Goal: Task Accomplishment & Management: Manage account settings

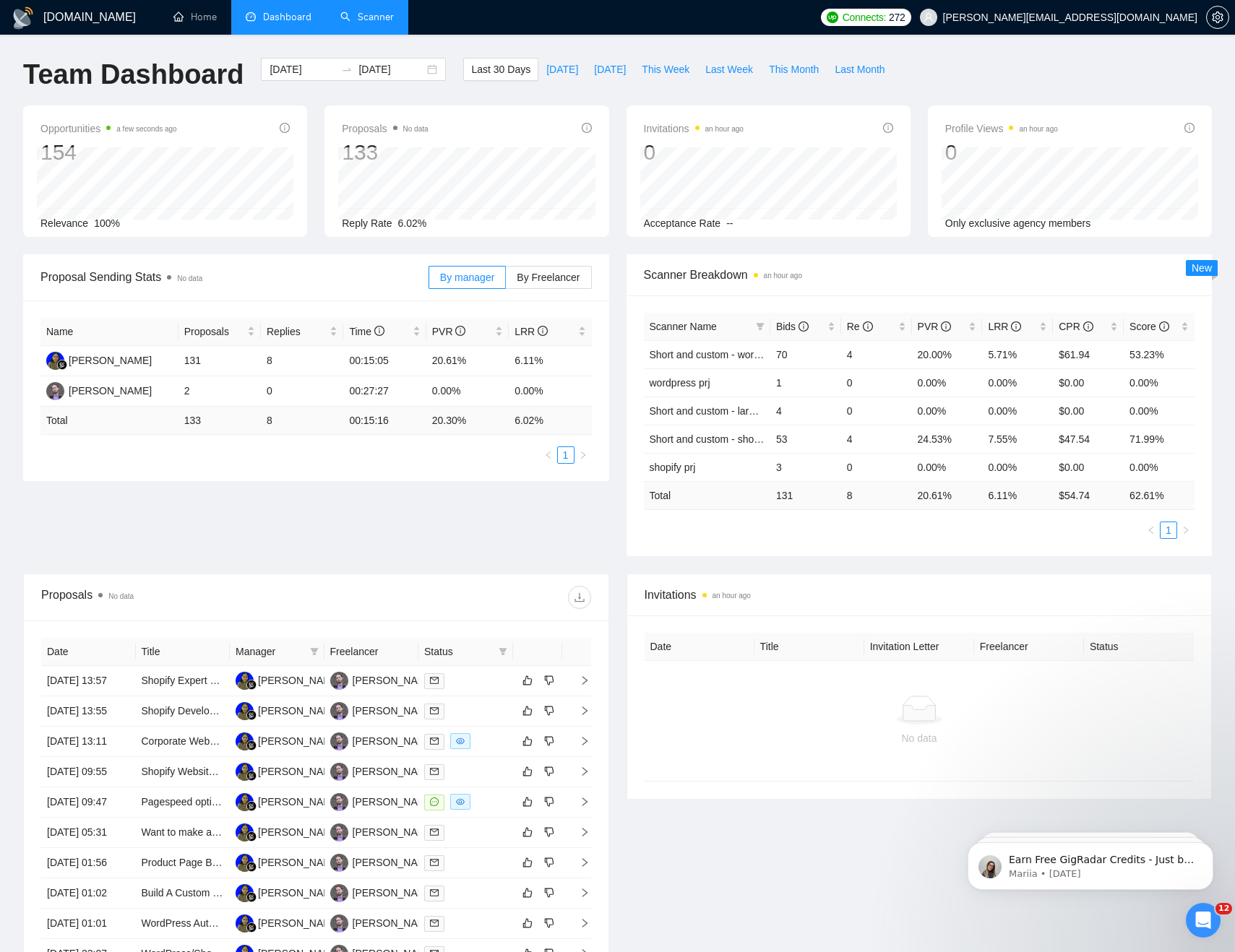
click at [348, 11] on link "Scanner" at bounding box center [366, 17] width 53 height 13
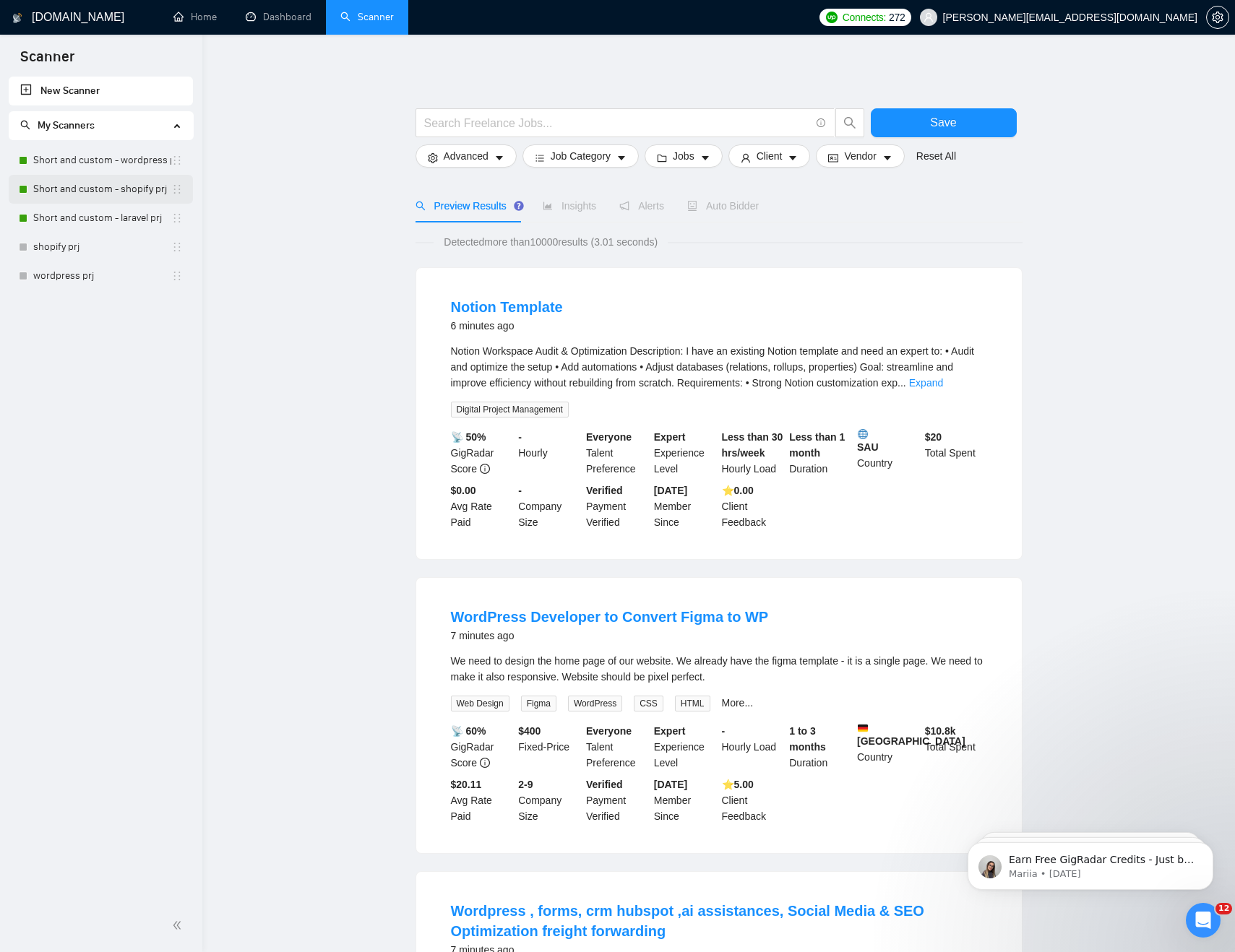
click at [105, 193] on link "Short and custom - shopify prj" at bounding box center [102, 190] width 138 height 29
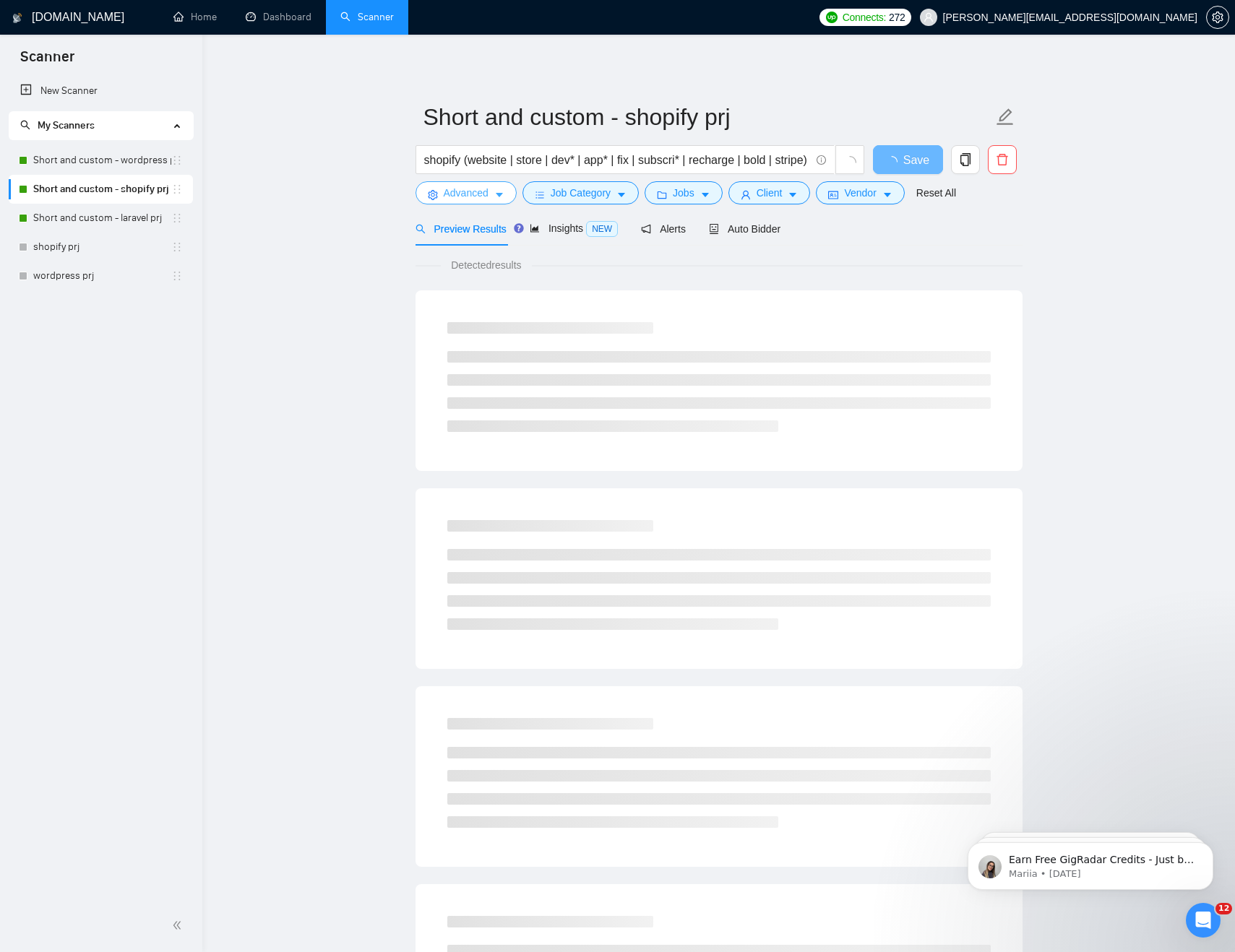
click at [449, 186] on span "Advanced" at bounding box center [466, 193] width 45 height 16
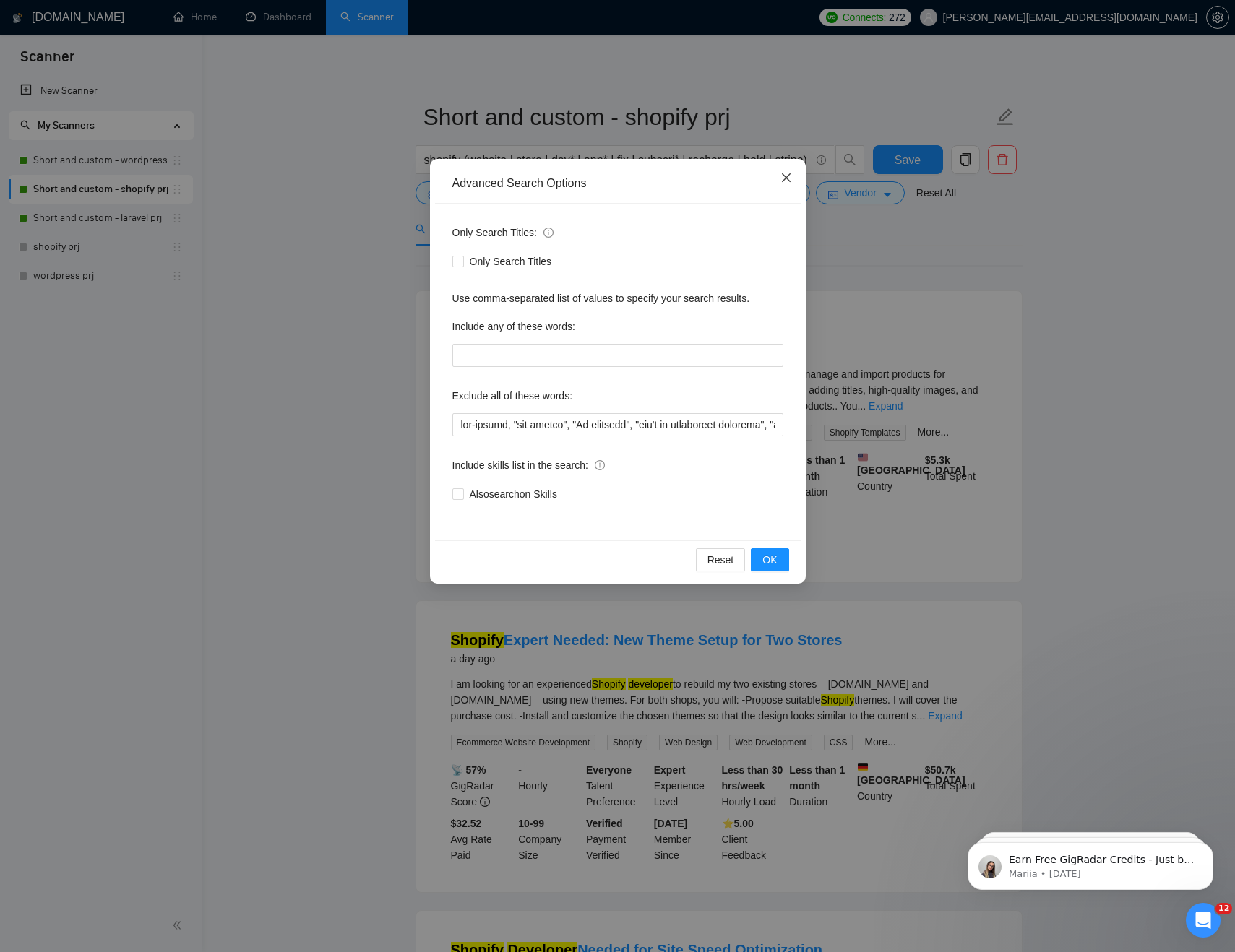
click at [789, 180] on icon "close" at bounding box center [786, 178] width 12 height 12
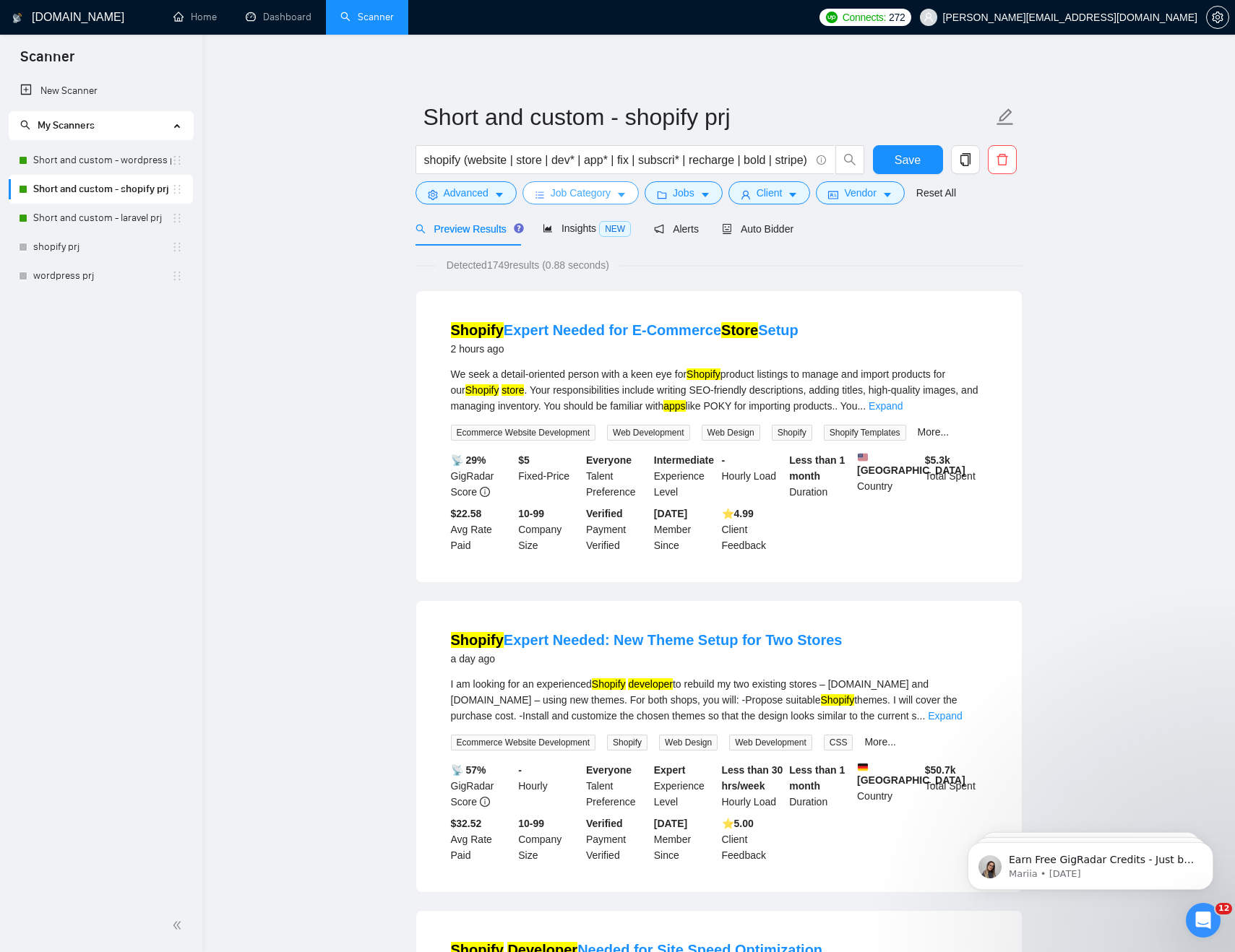
click at [598, 195] on span "Job Category" at bounding box center [580, 193] width 60 height 16
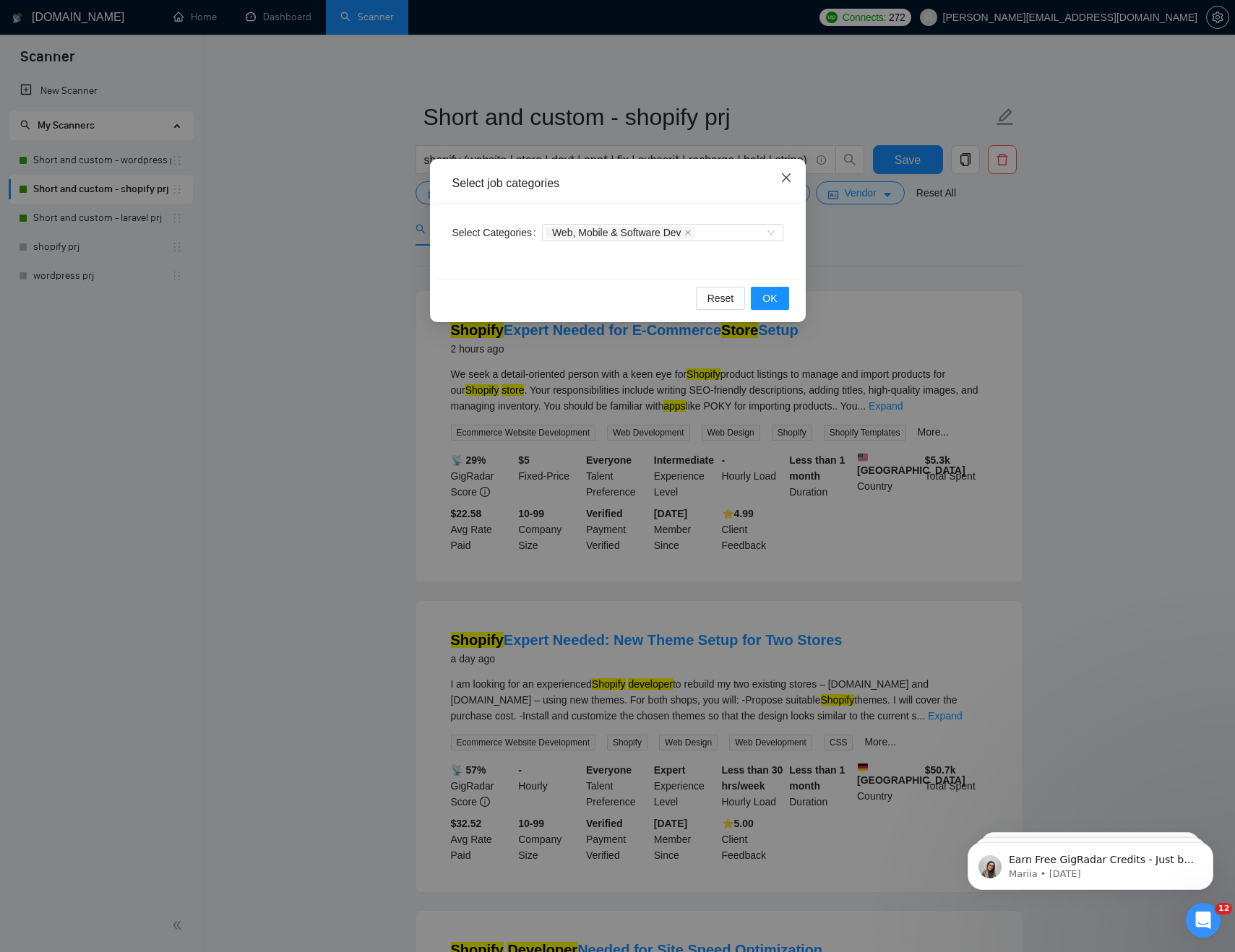
click at [785, 170] on span "Close" at bounding box center [786, 179] width 39 height 39
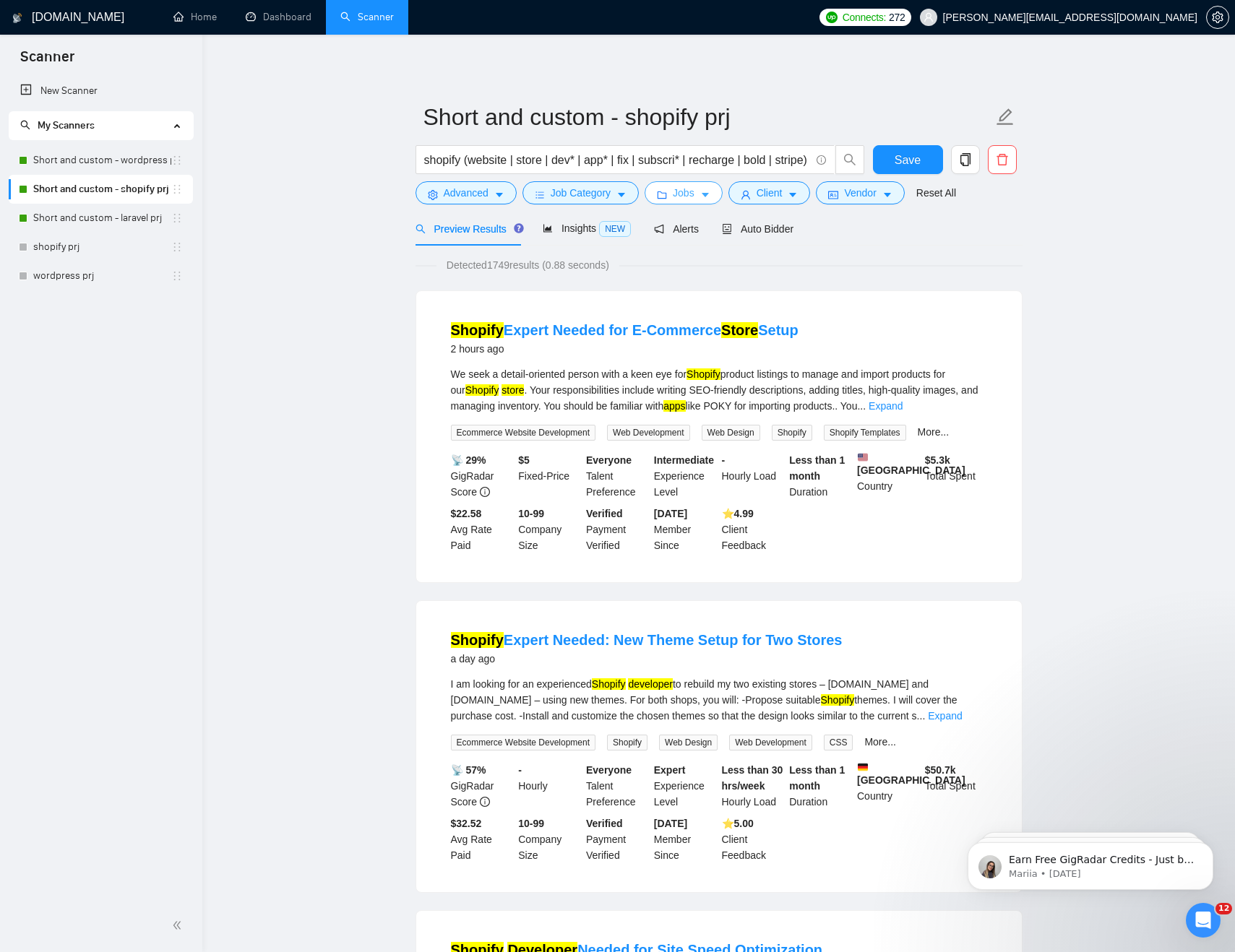
click at [694, 201] on span "Jobs" at bounding box center [683, 193] width 22 height 16
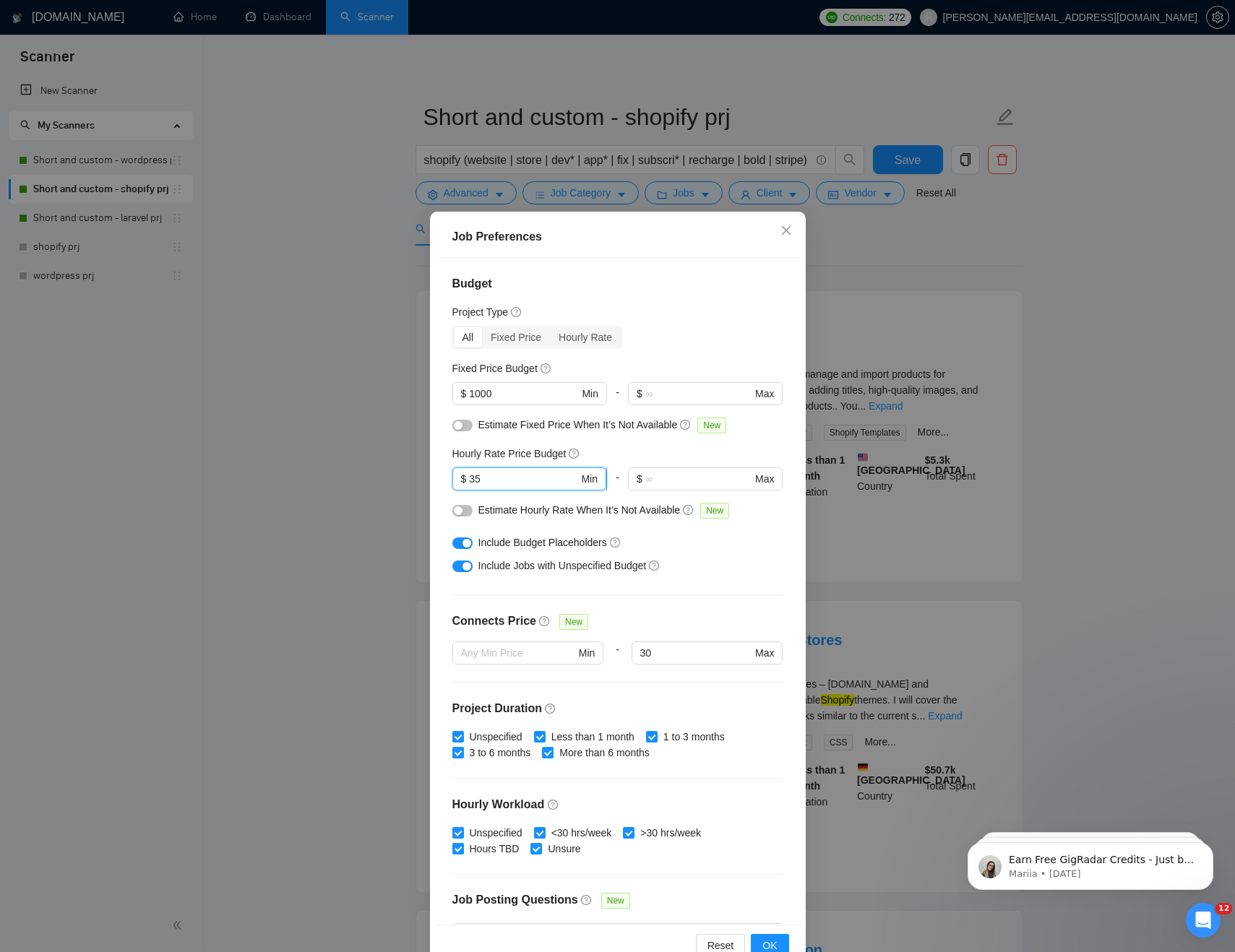
click at [467, 479] on span "$ 35 Min" at bounding box center [529, 479] width 154 height 23
click at [515, 477] on input "35" at bounding box center [523, 479] width 109 height 16
click at [471, 477] on input "35" at bounding box center [523, 479] width 109 height 16
type input "25"
click at [631, 451] on div "Hourly Rate Price Budget" at bounding box center [618, 453] width 331 height 16
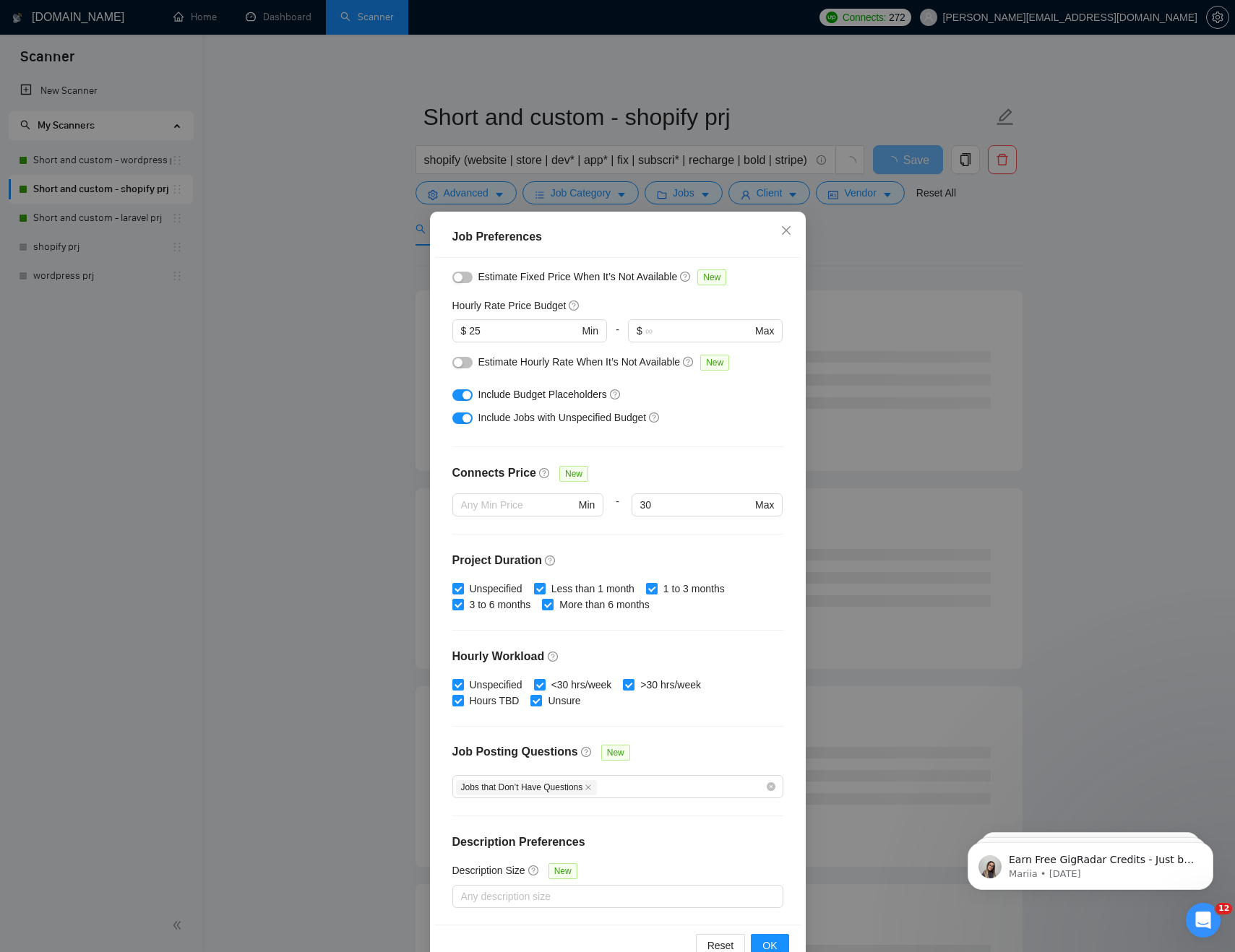
scroll to position [36, 0]
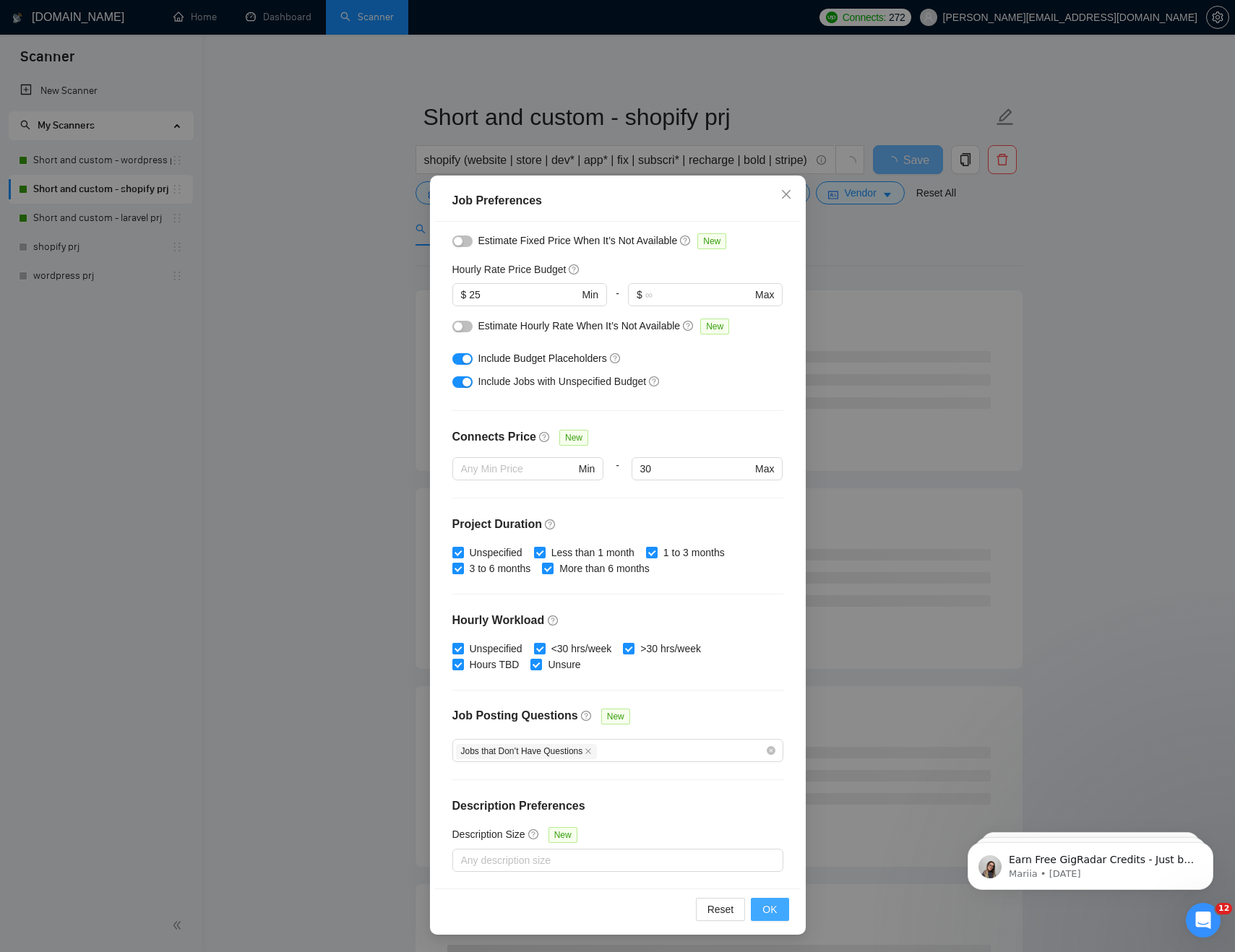
click at [767, 914] on span "OK" at bounding box center [769, 909] width 14 height 16
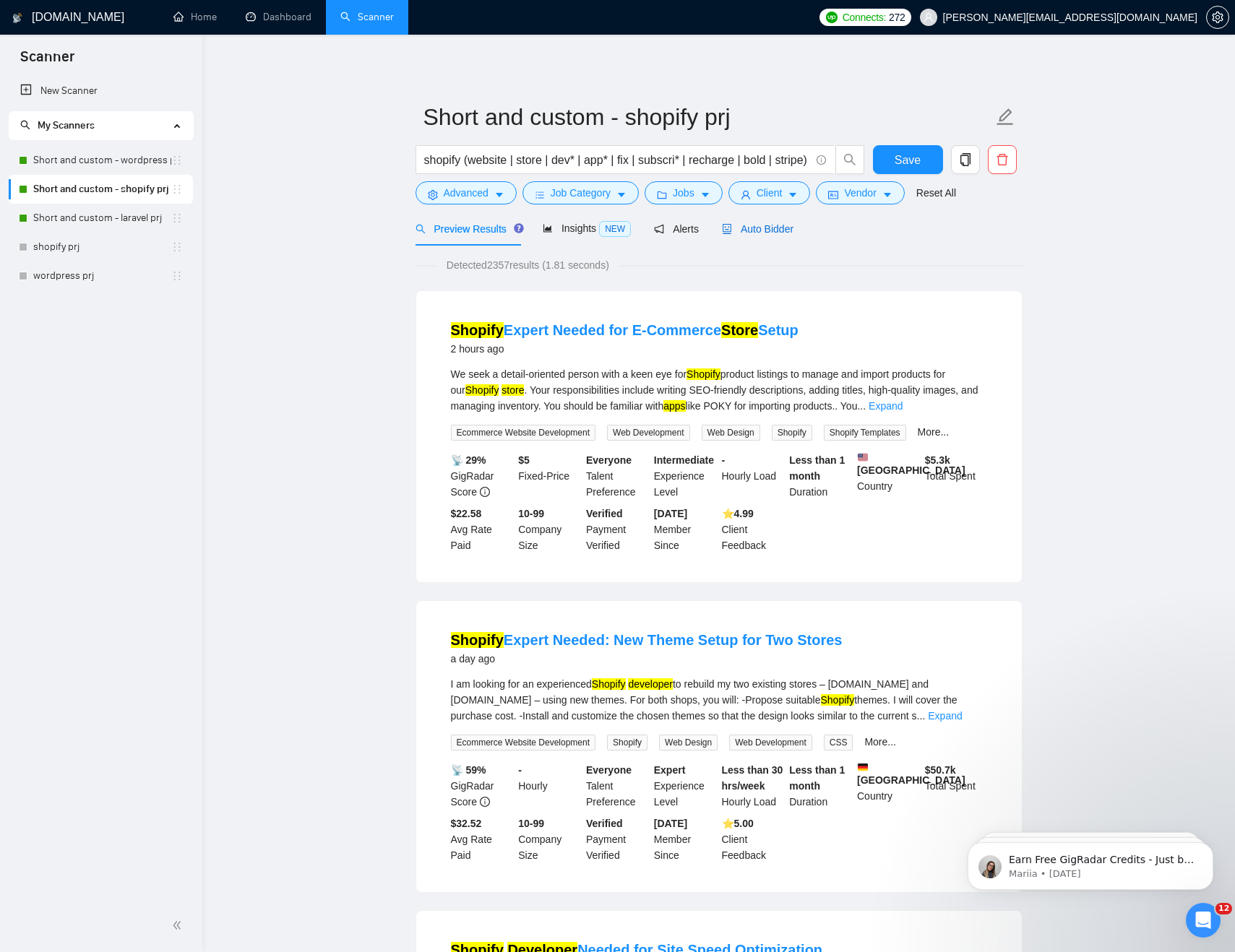
click at [770, 235] on div "Auto Bidder" at bounding box center [757, 228] width 72 height 16
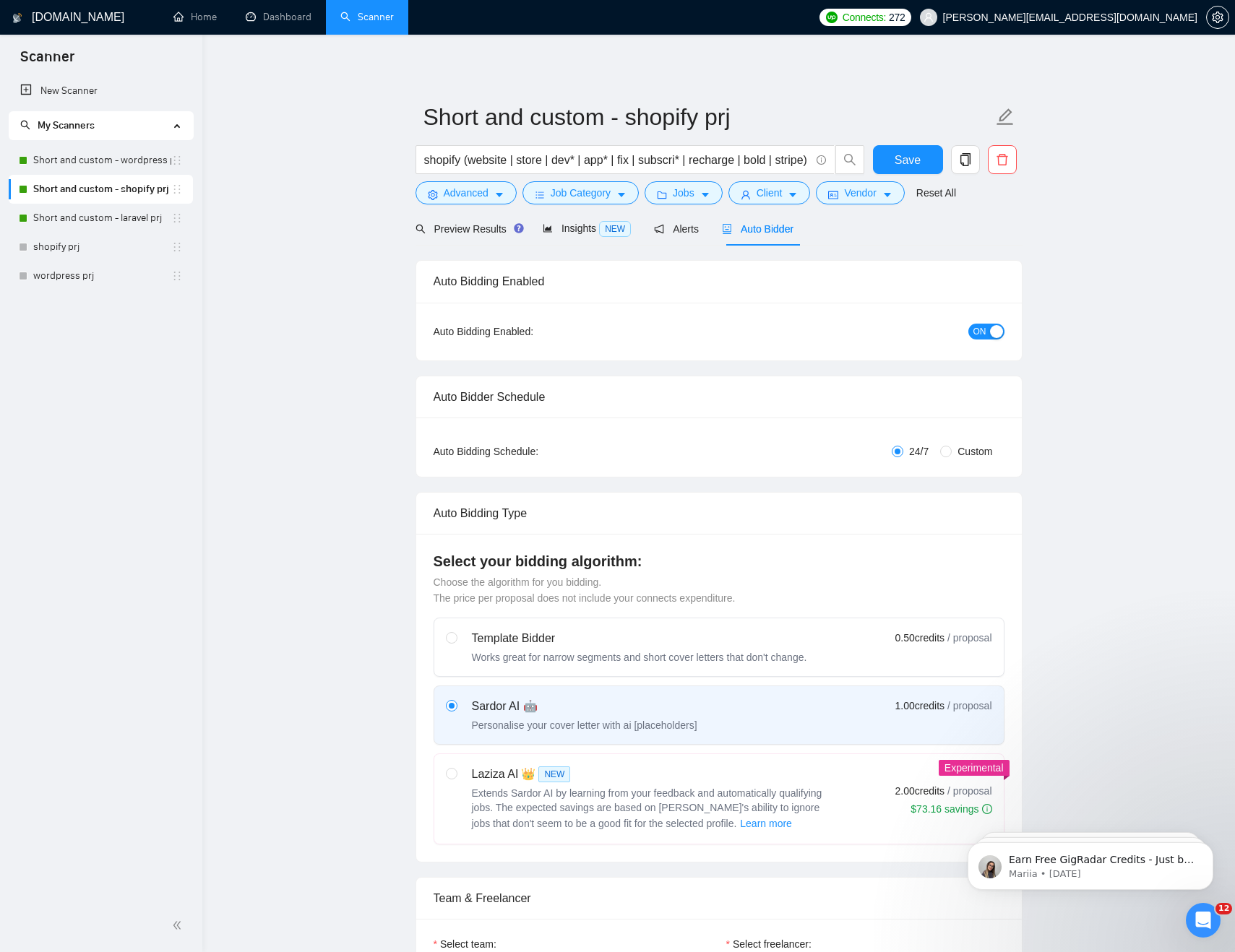
checkbox input "true"
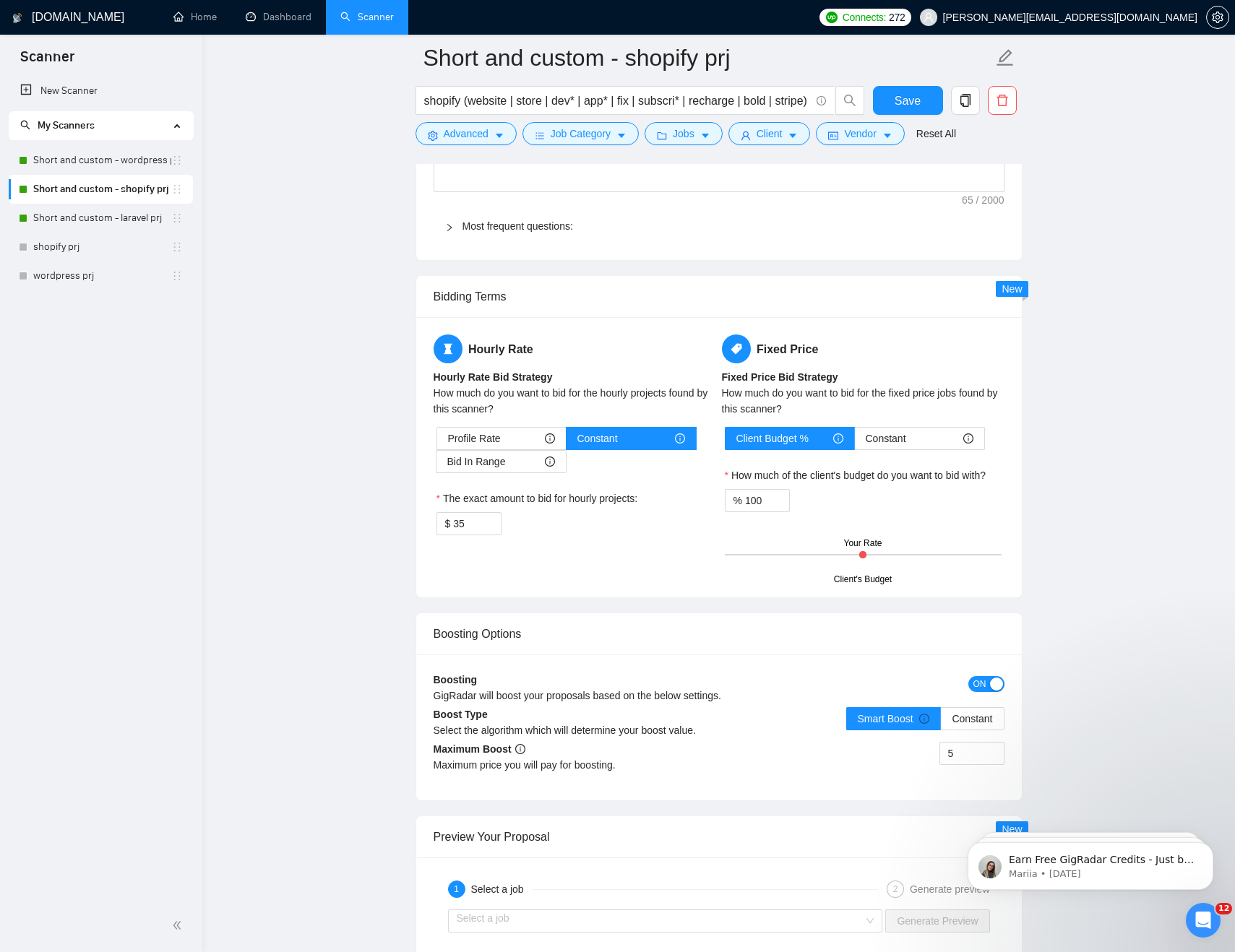
scroll to position [2257, 0]
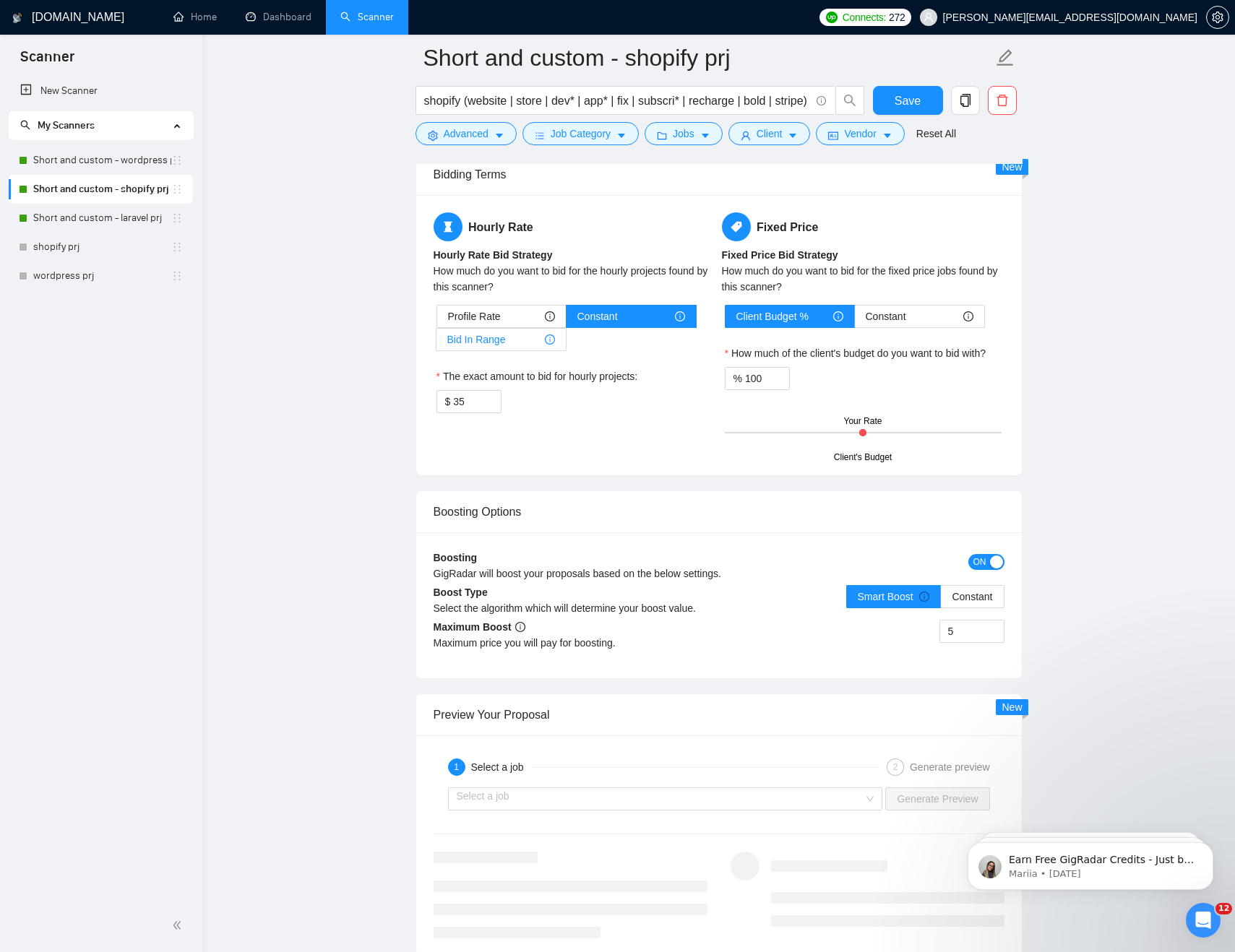
click at [517, 342] on div "Bid In Range" at bounding box center [501, 340] width 108 height 22
click at [436, 343] on input "Bid In Range" at bounding box center [436, 343] width 0 height 0
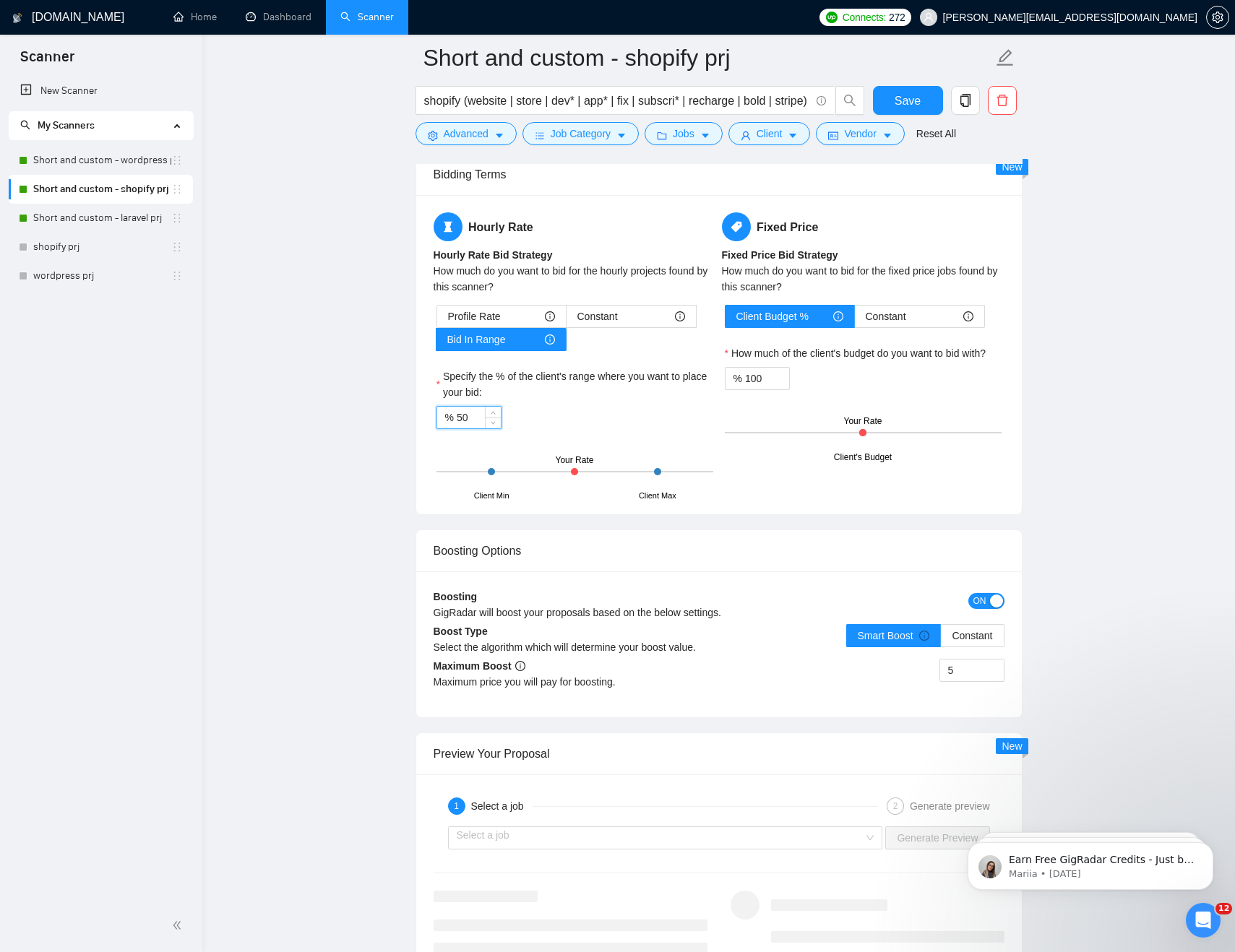
click at [474, 418] on input "50" at bounding box center [478, 418] width 44 height 22
click at [627, 388] on label "Specify the % of the client's range where you want to place your bid:" at bounding box center [575, 384] width 276 height 32
click at [500, 407] on input "80" at bounding box center [478, 418] width 44 height 22
click at [650, 398] on label "Specify the % of the client's range where you want to place your bid:" at bounding box center [575, 384] width 276 height 32
click at [500, 407] on input "80" at bounding box center [478, 418] width 44 height 22
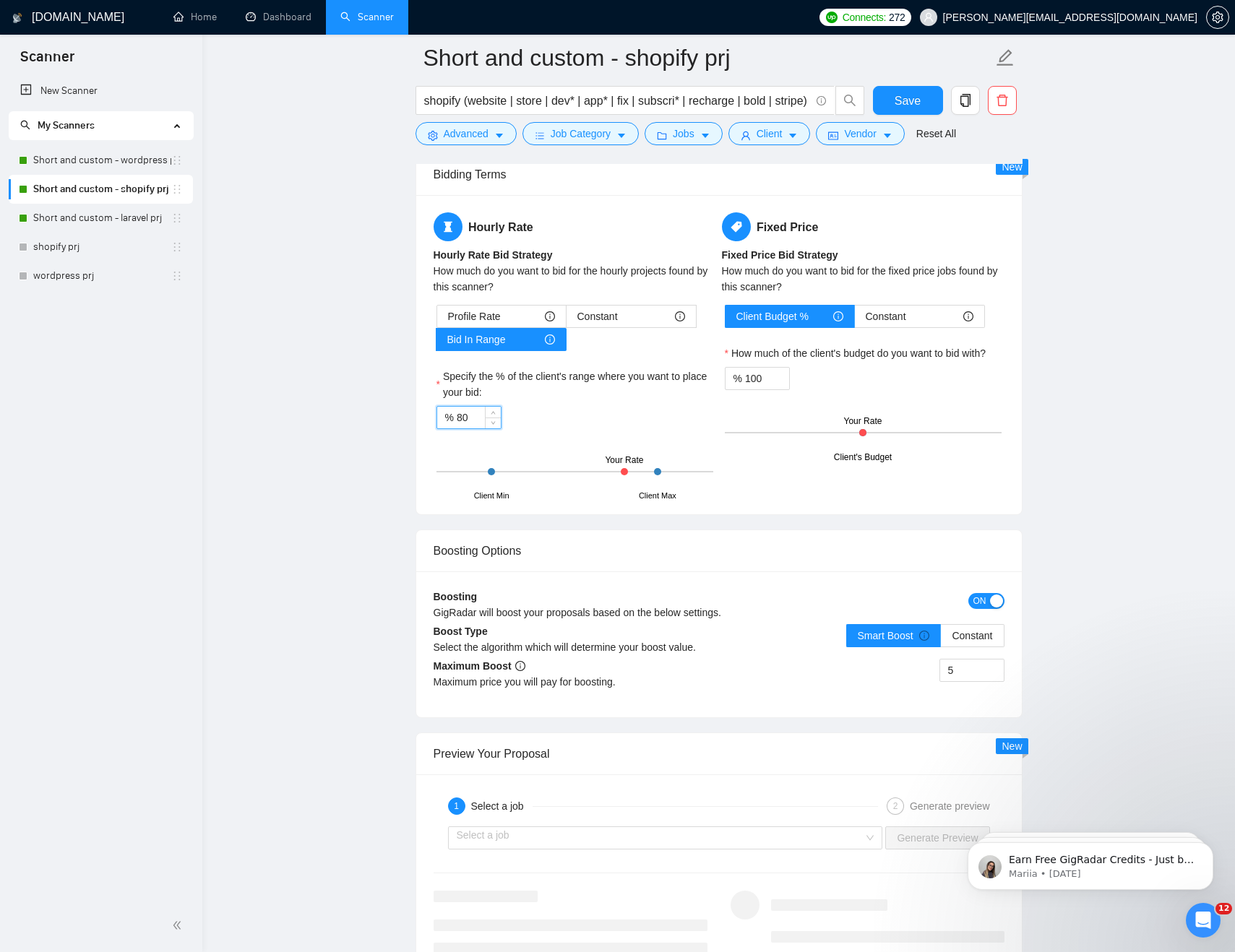
click at [605, 324] on span "Constant" at bounding box center [597, 317] width 40 height 22
click at [566, 320] on input "Constant" at bounding box center [566, 320] width 0 height 0
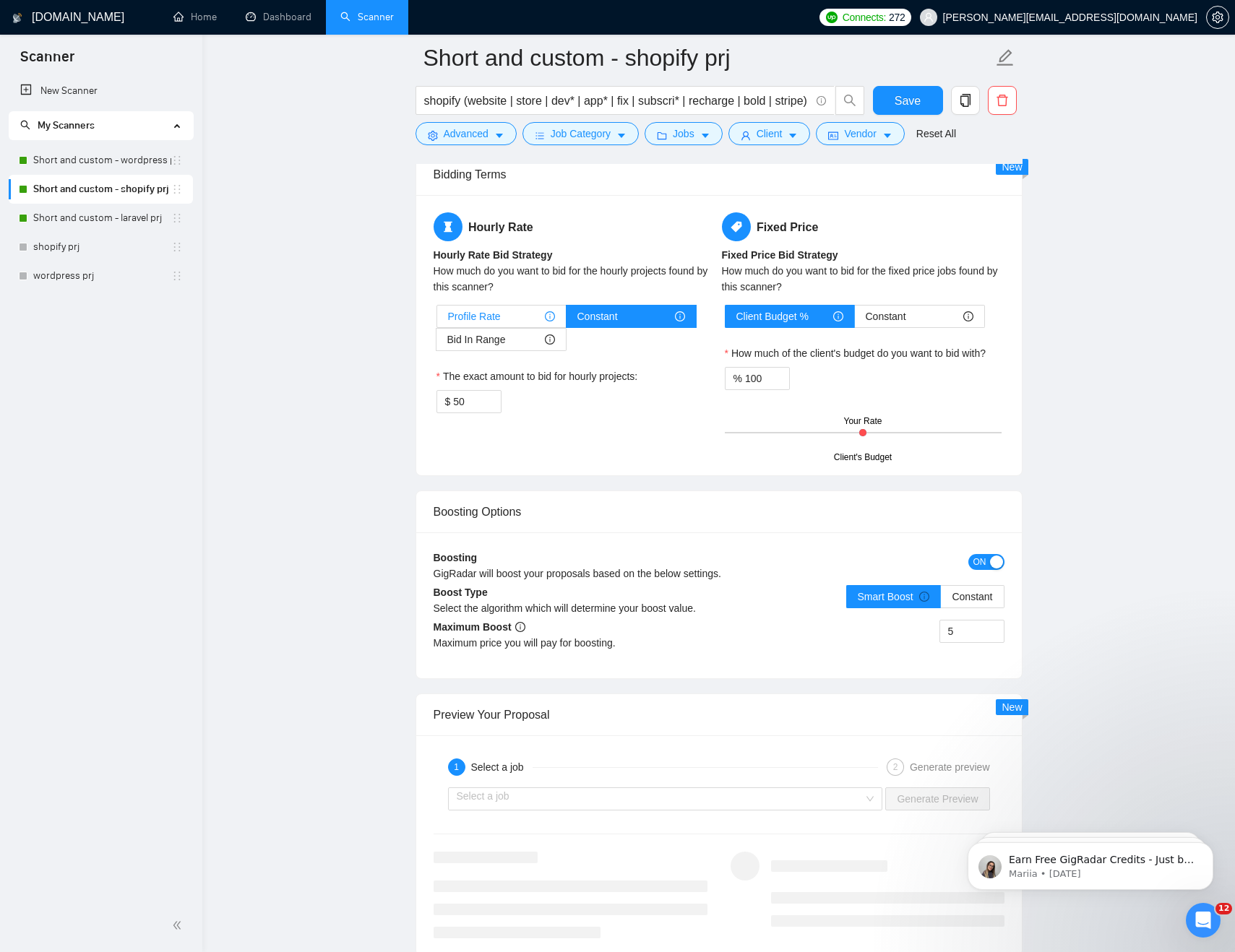
click at [508, 313] on div "Profile Rate" at bounding box center [501, 317] width 107 height 22
click at [437, 320] on input "Profile Rate" at bounding box center [437, 320] width 0 height 0
click at [628, 303] on div "Hourly Rate Hourly Rate Bid Strategy How much do you want to bid for the hourly…" at bounding box center [575, 290] width 288 height 156
click at [472, 340] on span "Bid In Range" at bounding box center [476, 340] width 58 height 22
click at [436, 343] on input "Bid In Range" at bounding box center [436, 343] width 0 height 0
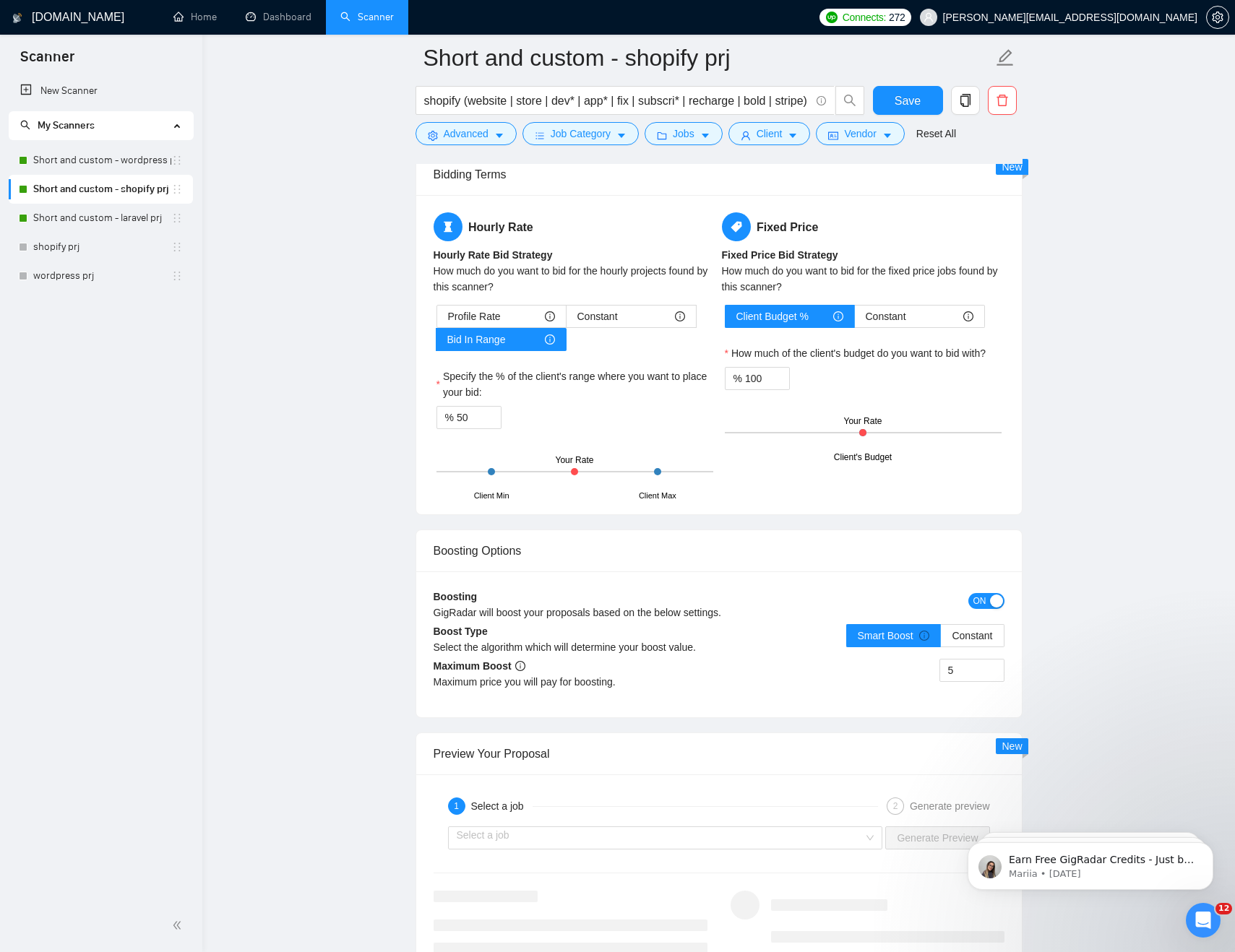
click at [605, 338] on div "Profile Rate Constant Bid In Range" at bounding box center [575, 328] width 276 height 46
click at [609, 301] on div "Hourly Rate Hourly Rate Bid Strategy How much do you want to bid for the hourly…" at bounding box center [575, 355] width 288 height 285
click at [609, 315] on span "Constant" at bounding box center [597, 317] width 40 height 22
click at [566, 320] on input "Constant" at bounding box center [566, 320] width 0 height 0
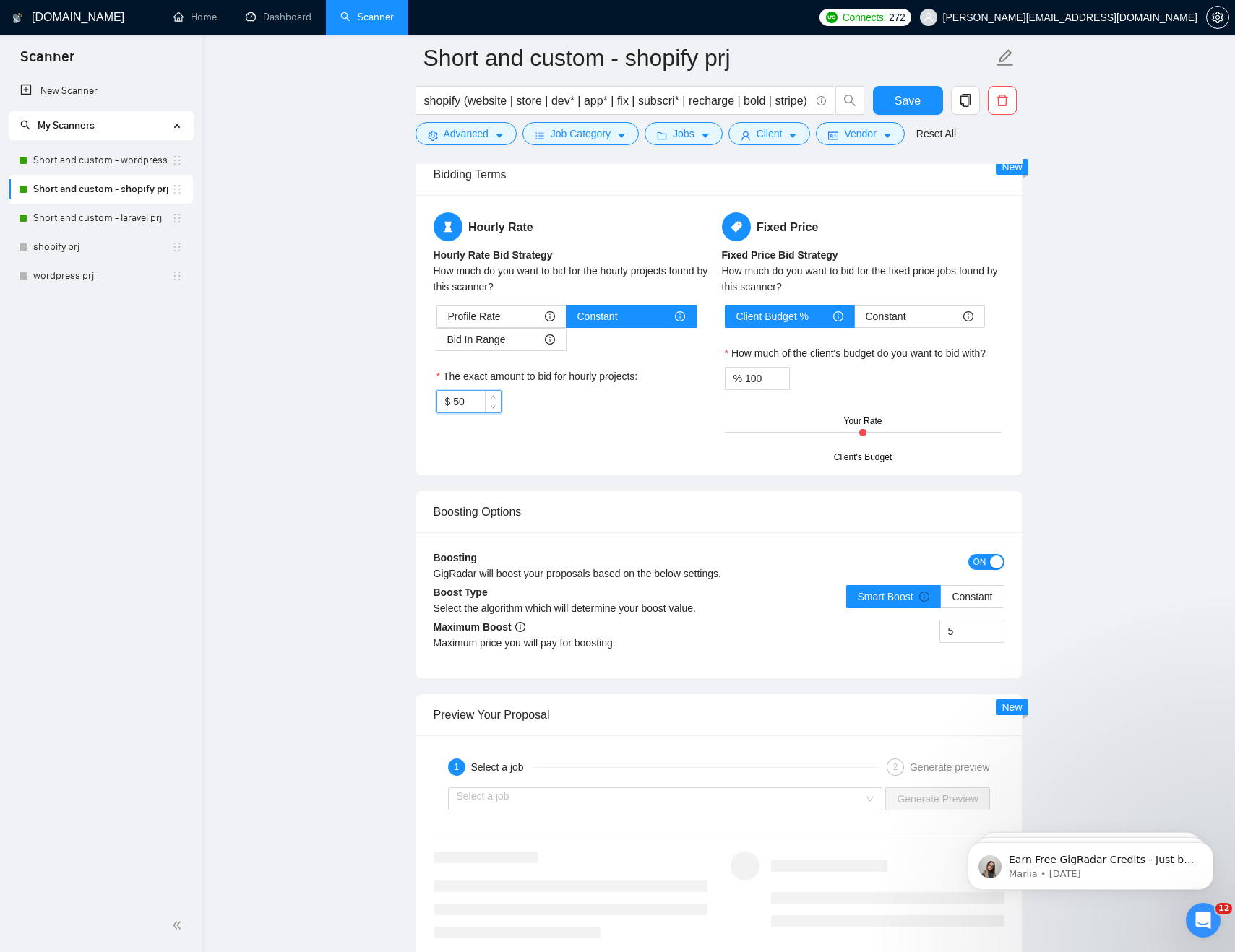
drag, startPoint x: 468, startPoint y: 403, endPoint x: 417, endPoint y: 403, distance: 51.0
click at [424, 403] on div "Hourly Rate Hourly Rate Bid Strategy How much do you want to bid for the hourly…" at bounding box center [719, 335] width 606 height 281
type input "2"
type input "35"
click at [559, 420] on div "Hourly Rate Hourly Rate Bid Strategy How much do you want to bid for the hourly…" at bounding box center [575, 321] width 288 height 218
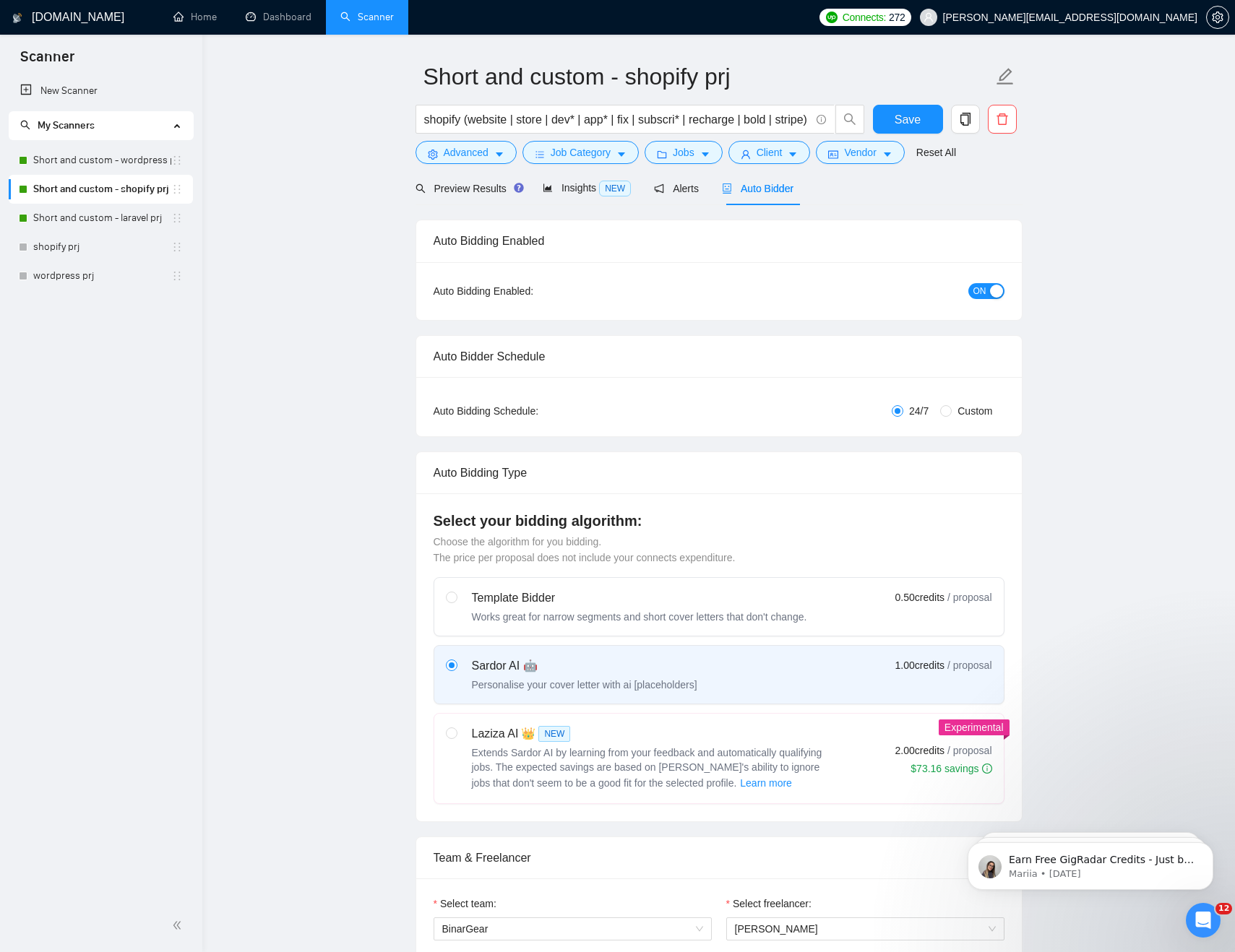
scroll to position [0, 0]
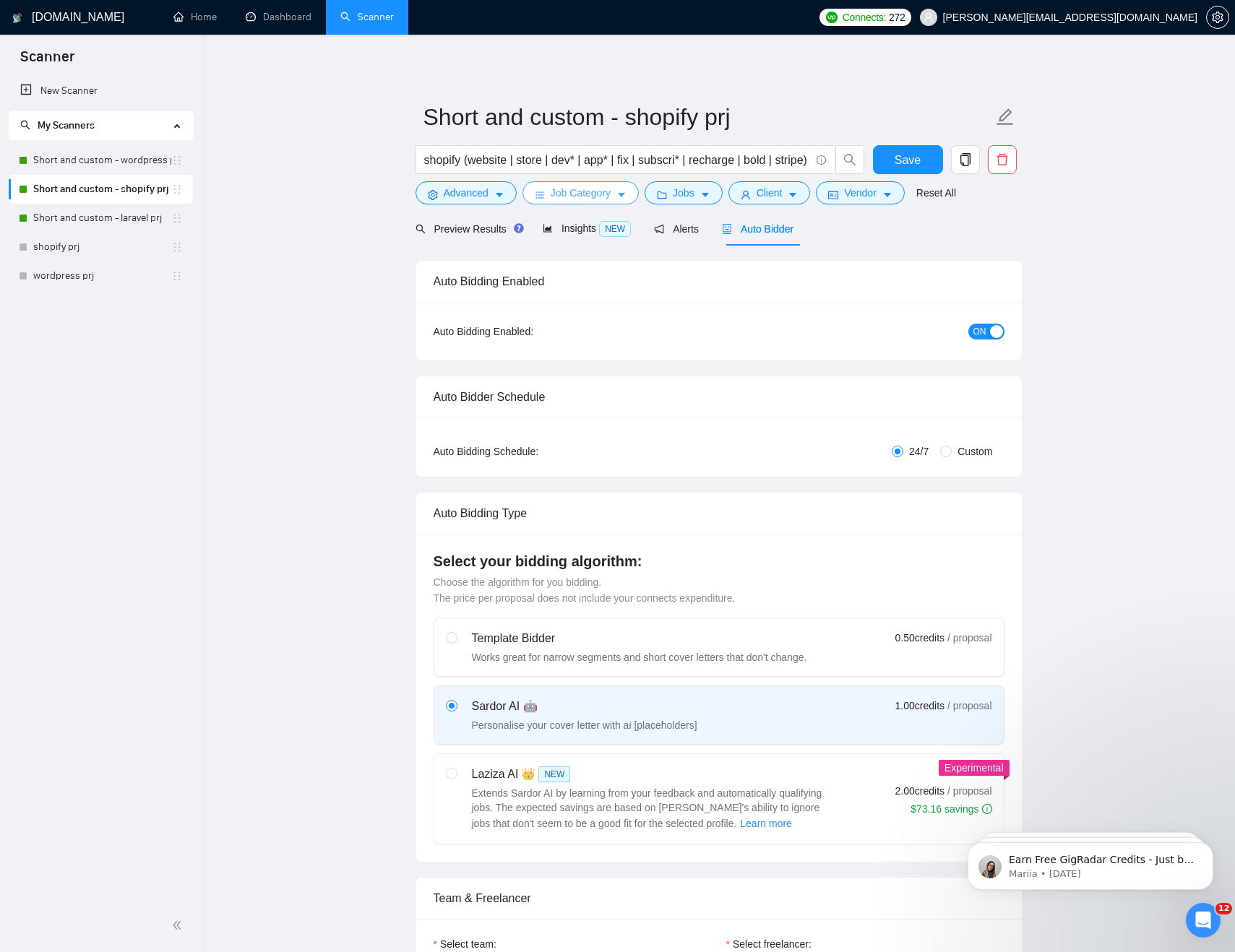
click at [579, 189] on span "Job Category" at bounding box center [580, 193] width 60 height 16
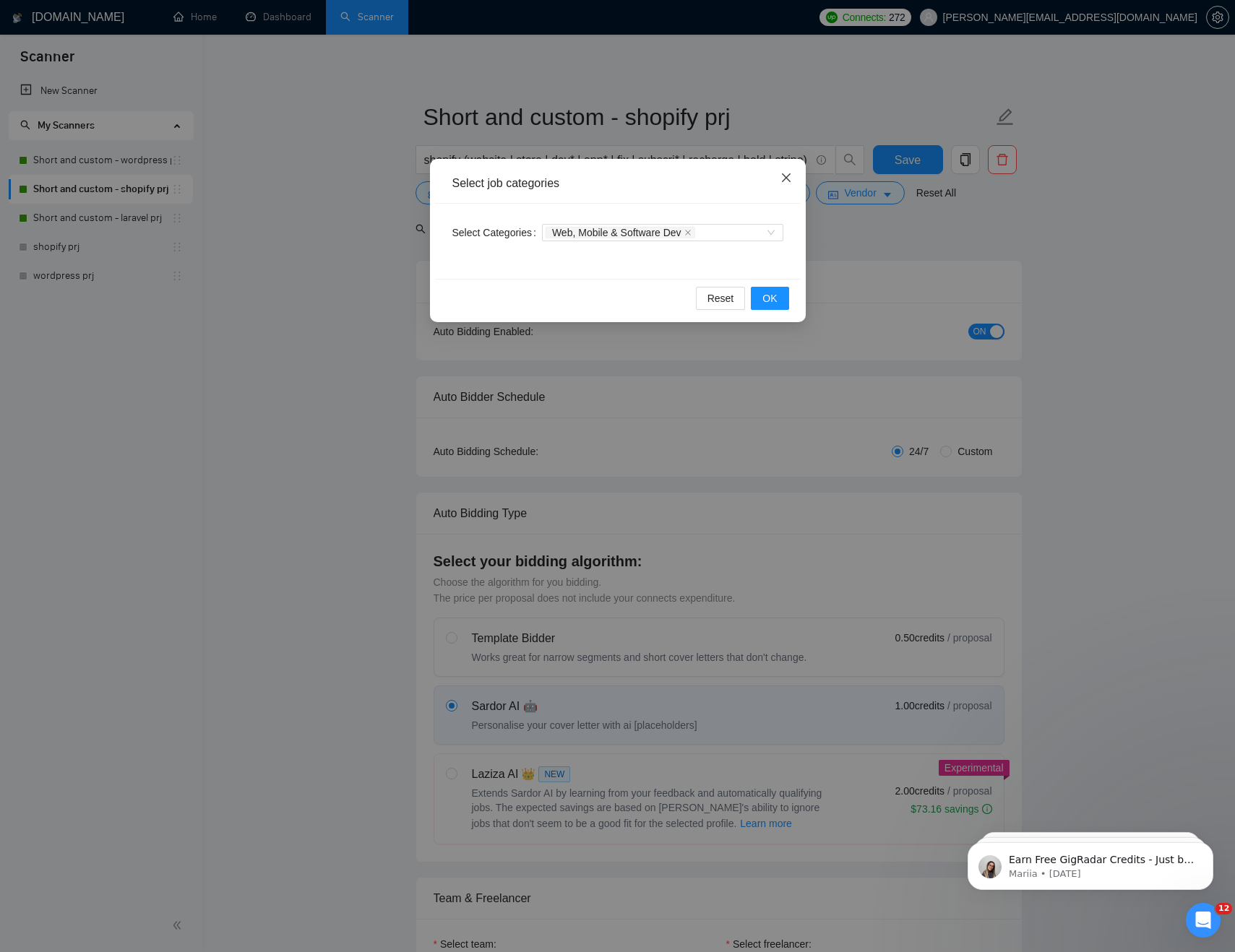
click at [784, 177] on icon "close" at bounding box center [785, 178] width 8 height 8
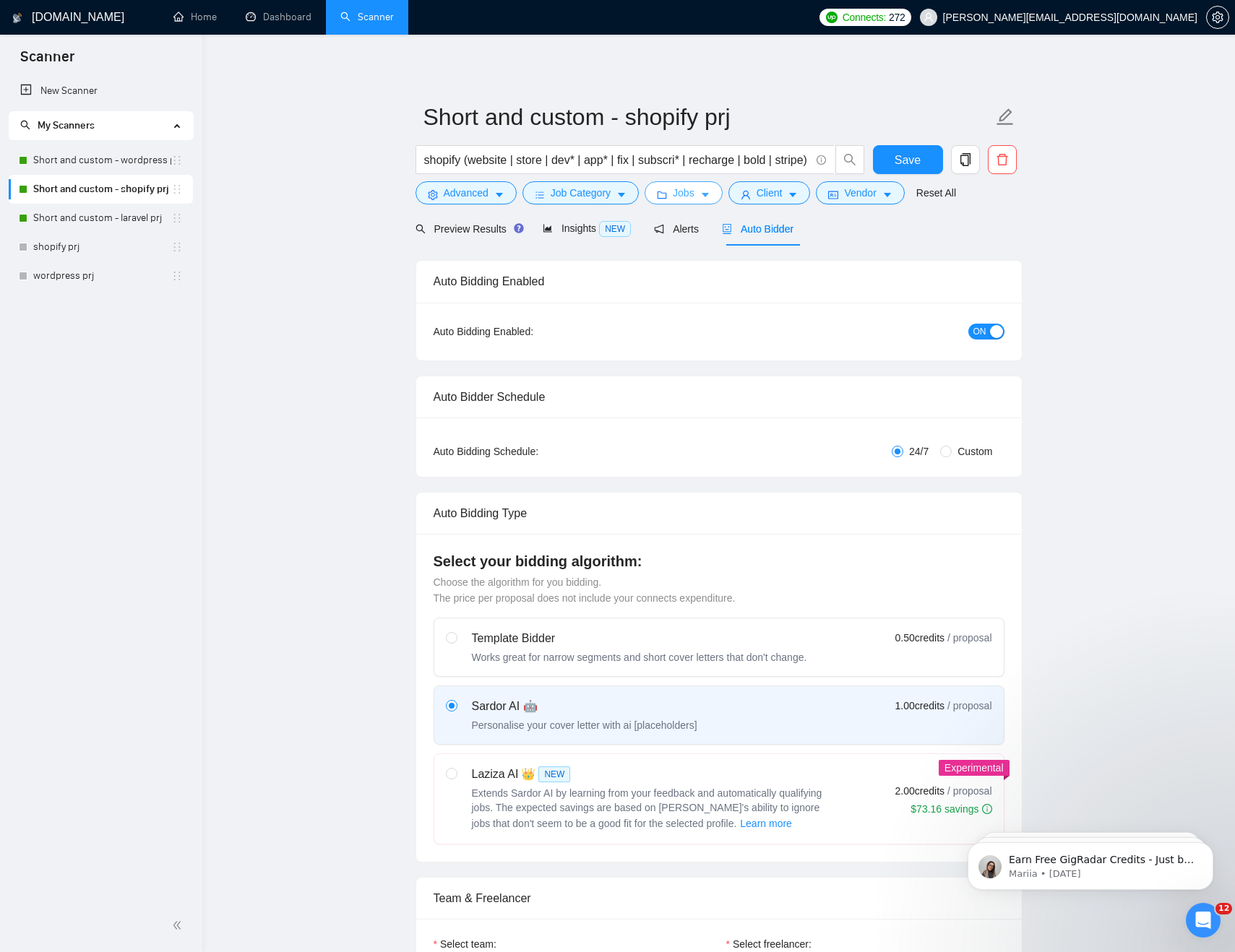
click at [678, 183] on button "Jobs" at bounding box center [683, 192] width 78 height 23
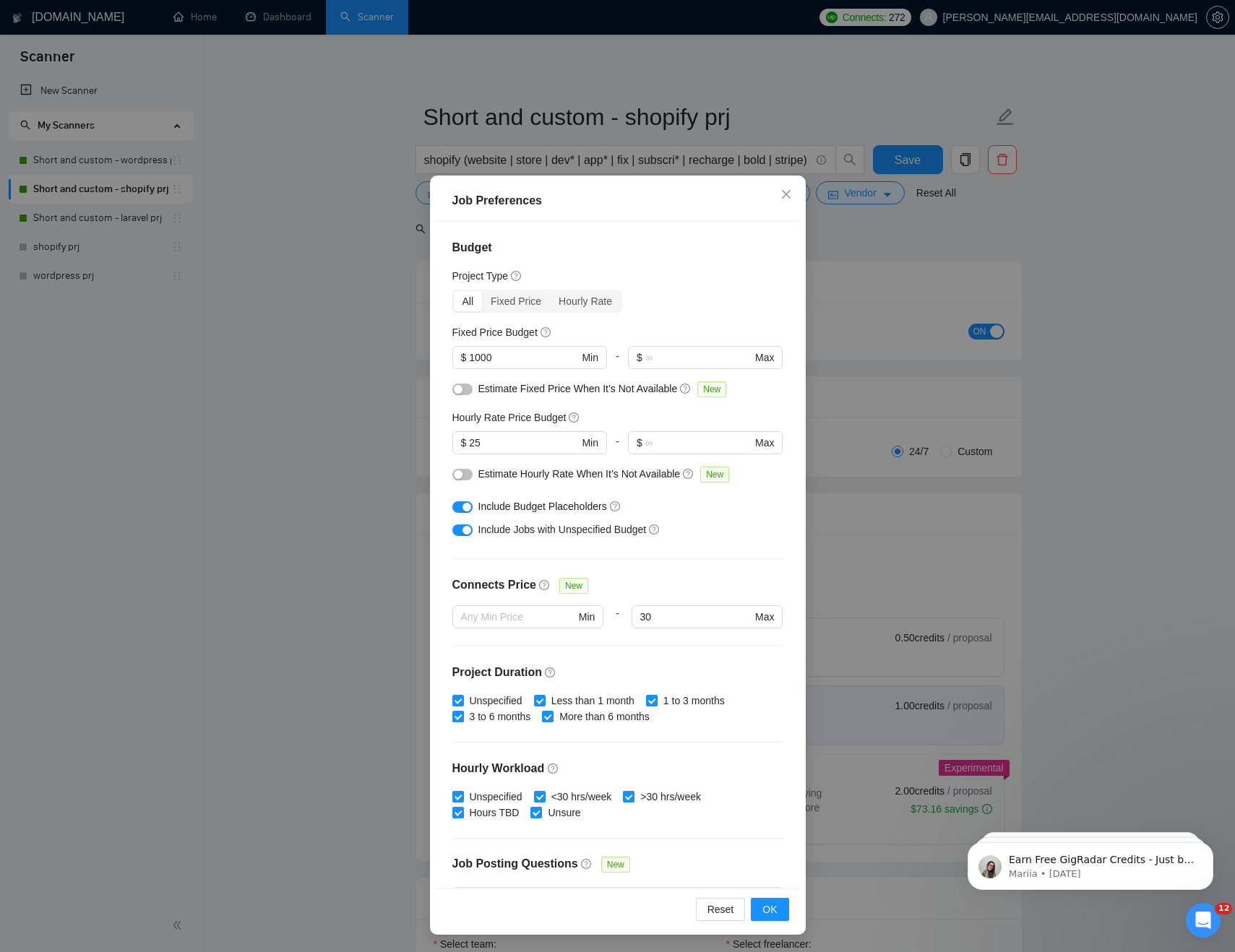
click at [495, 429] on div "Hourly Rate Price Budget $ 25 Min - $ Max" at bounding box center [618, 437] width 331 height 56
click at [500, 446] on input "25" at bounding box center [523, 442] width 109 height 16
type input "35"
click at [724, 532] on div "Include Jobs with Unspecified Budget" at bounding box center [623, 529] width 290 height 16
click at [759, 912] on button "OK" at bounding box center [769, 909] width 38 height 23
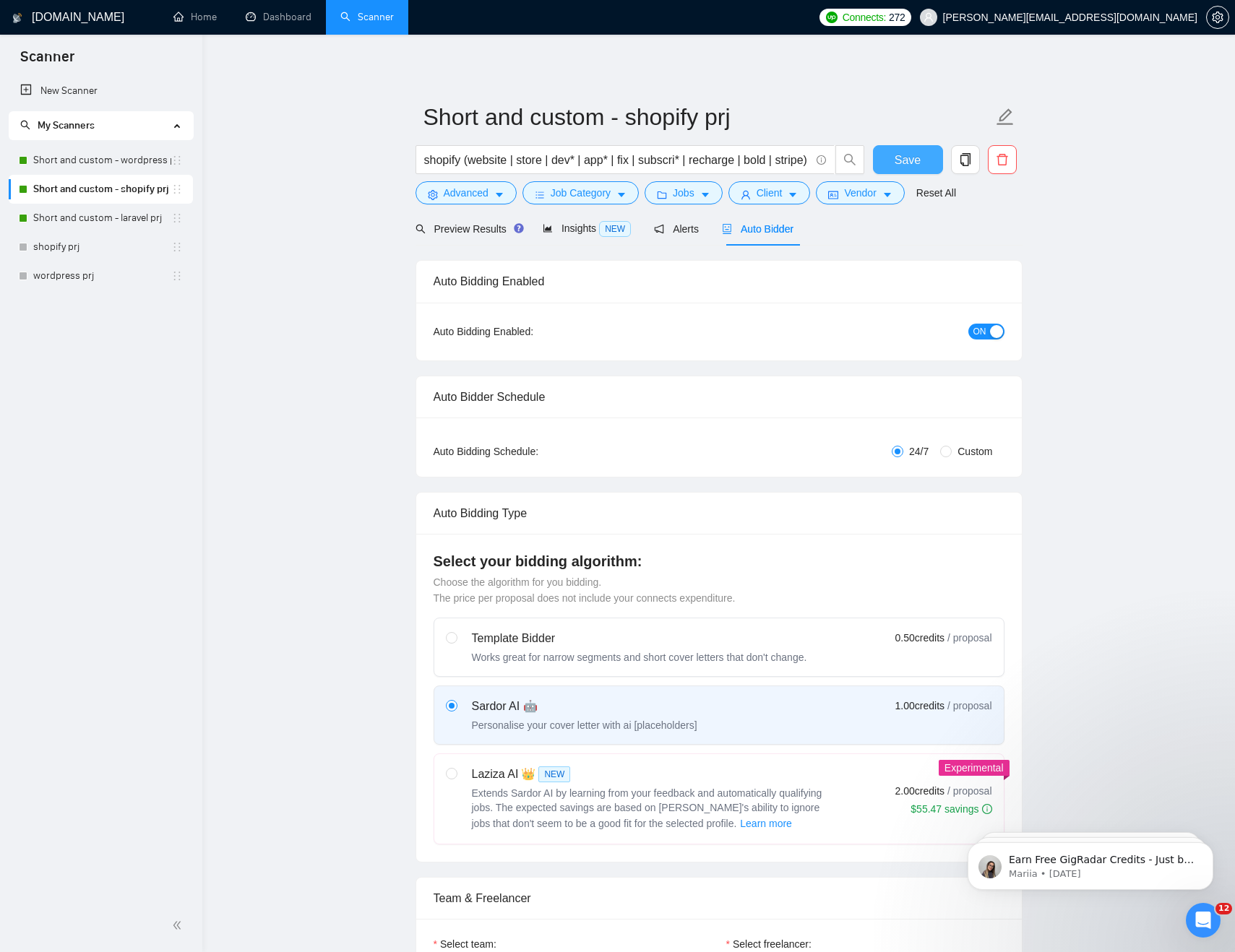
click at [909, 155] on span "Save" at bounding box center [907, 159] width 26 height 18
click at [462, 187] on span "Advanced" at bounding box center [466, 193] width 45 height 16
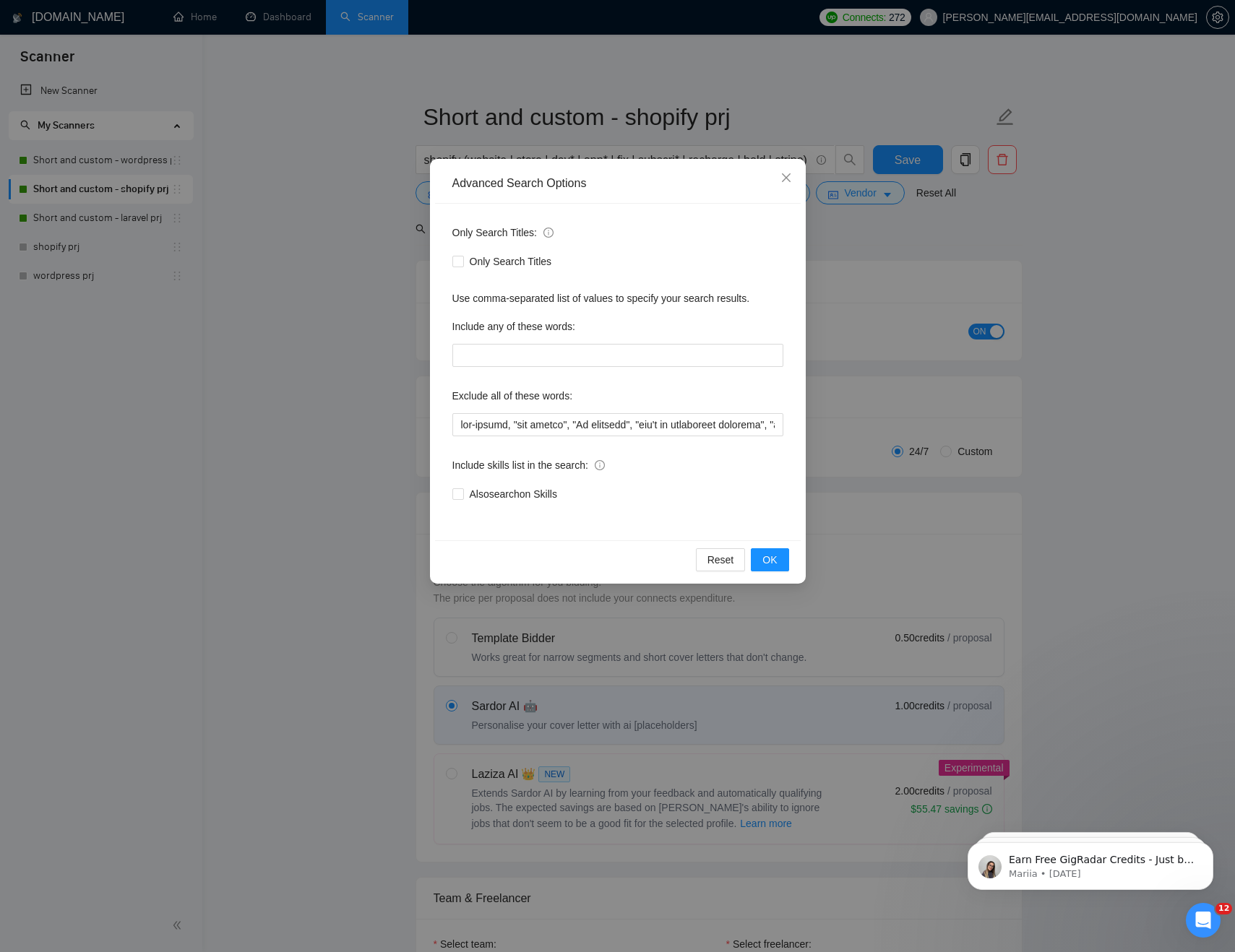
click at [380, 281] on div "Advanced Search Options Only Search Titles: Only Search Titles Use comma-separa…" at bounding box center [618, 476] width 1235 height 952
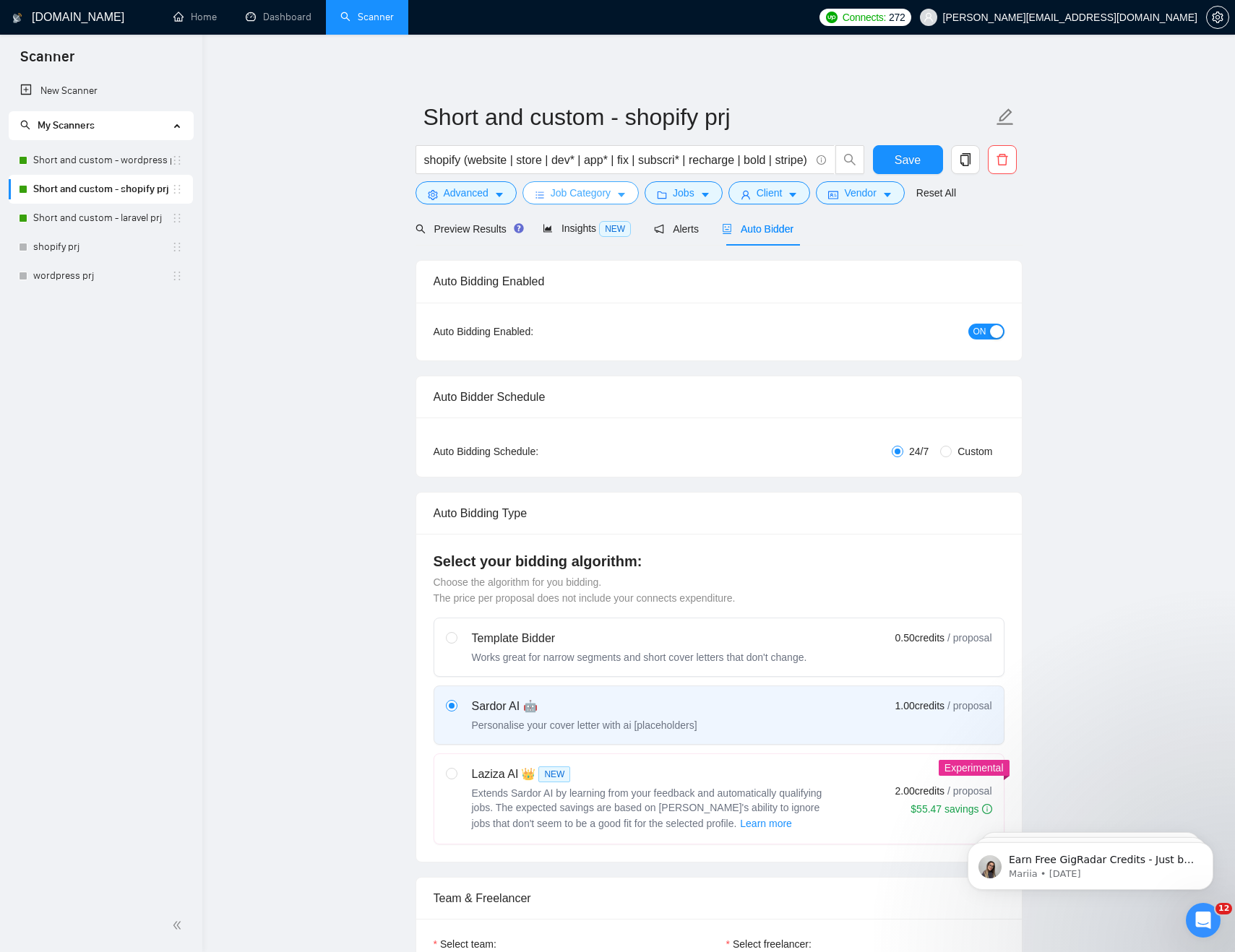
click at [595, 194] on span "Job Category" at bounding box center [580, 193] width 60 height 16
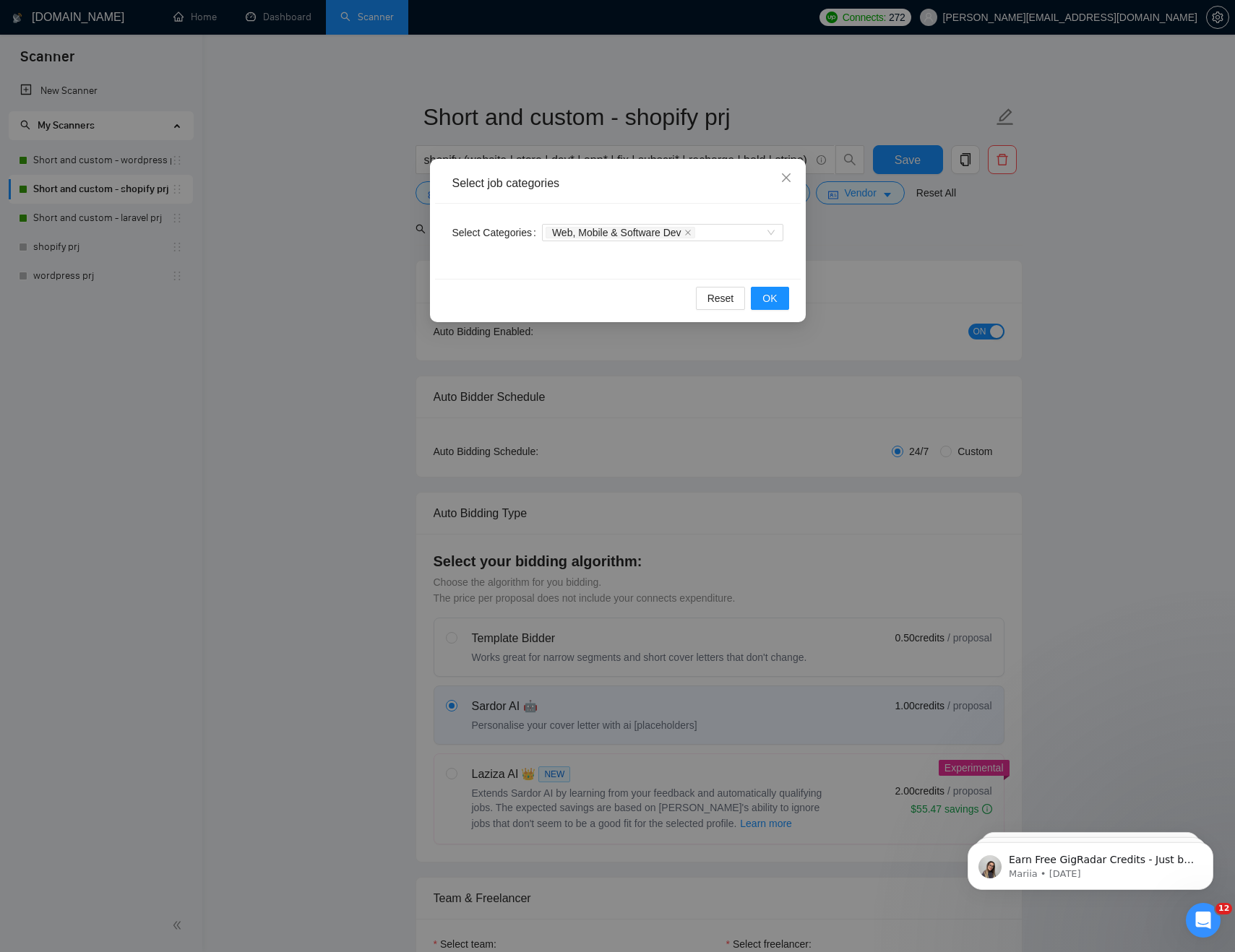
click at [334, 194] on div "Select job categories Select Categories Web, Mobile & Software Dev Reset OK" at bounding box center [618, 476] width 1235 height 952
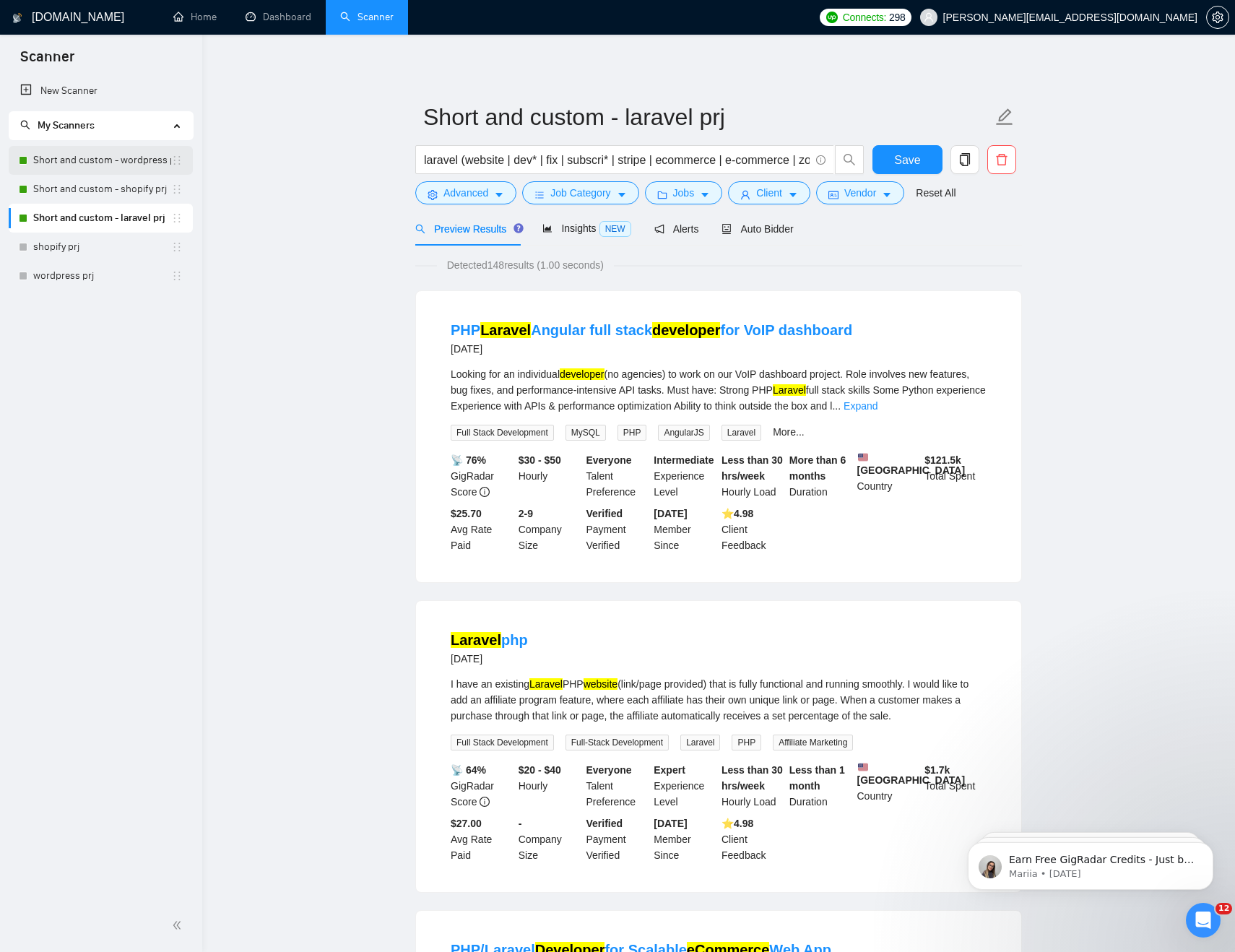
click at [142, 165] on link "Short and custom - wordpress prj" at bounding box center [102, 160] width 138 height 29
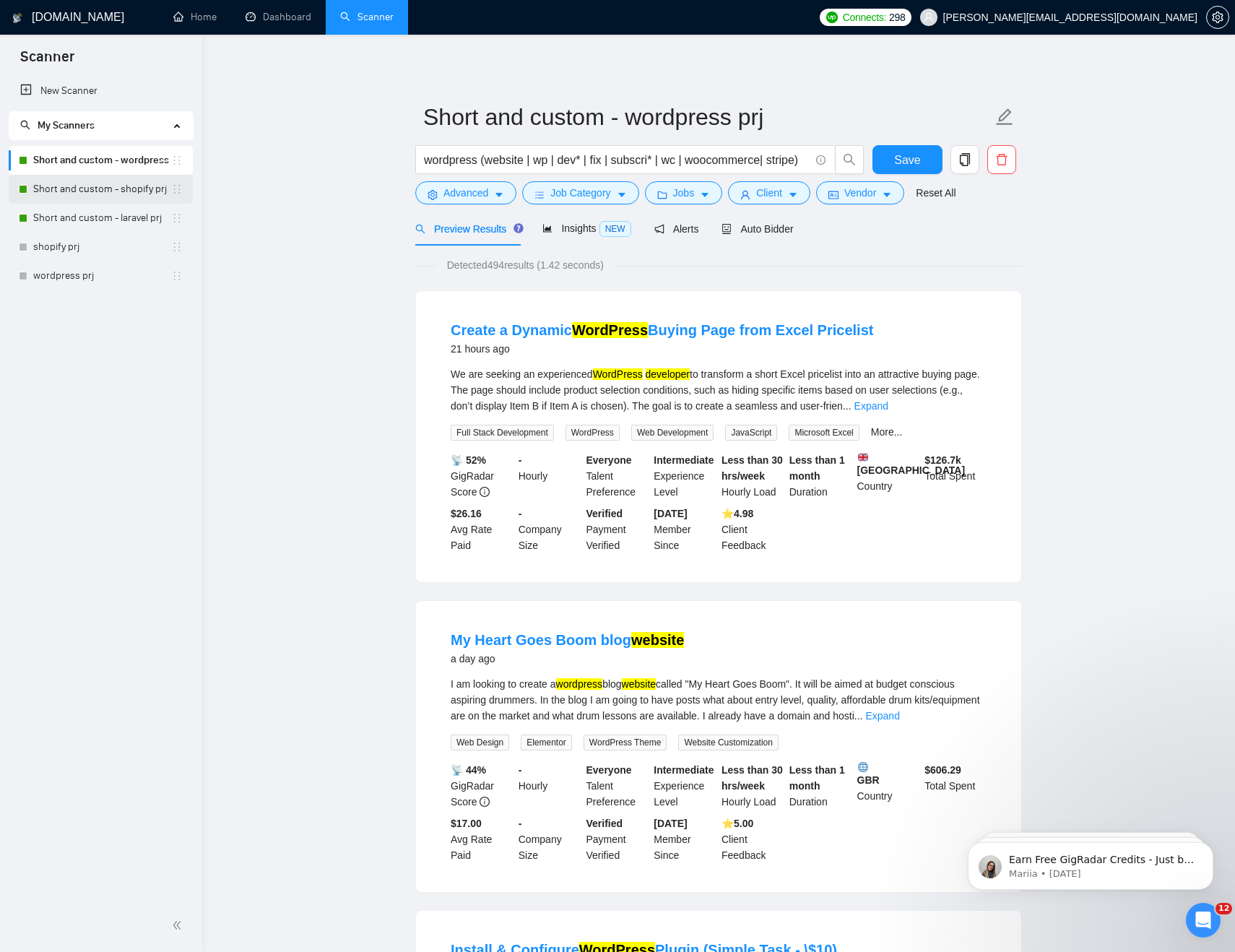
click at [144, 191] on link "Short and custom - shopify prj" at bounding box center [102, 190] width 138 height 29
